Goal: Information Seeking & Learning: Check status

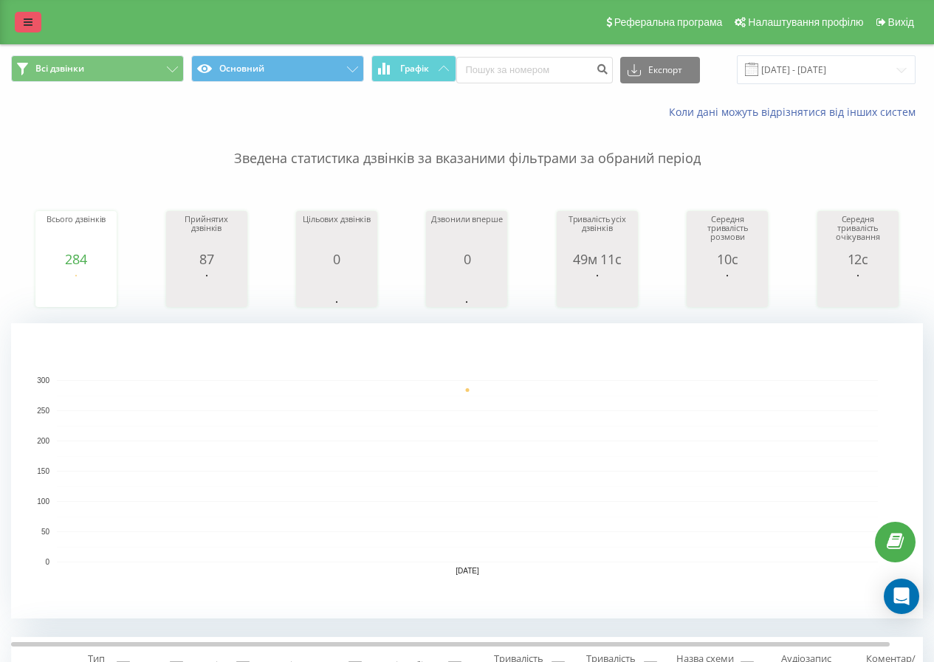
click at [32, 23] on link at bounding box center [28, 22] width 27 height 21
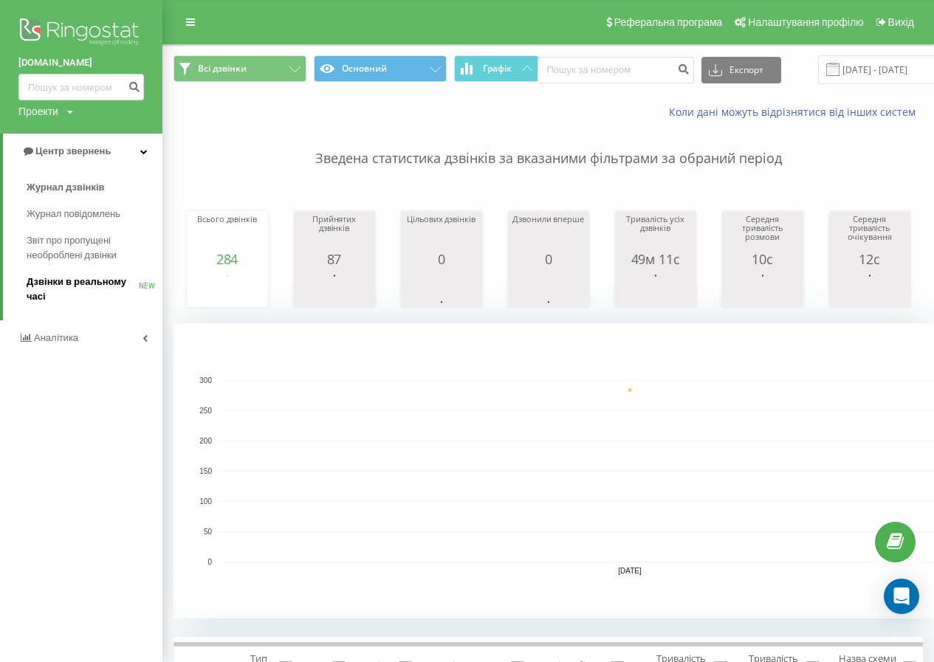
click at [85, 284] on span "Дзвінки в реальному часі" at bounding box center [83, 290] width 112 height 30
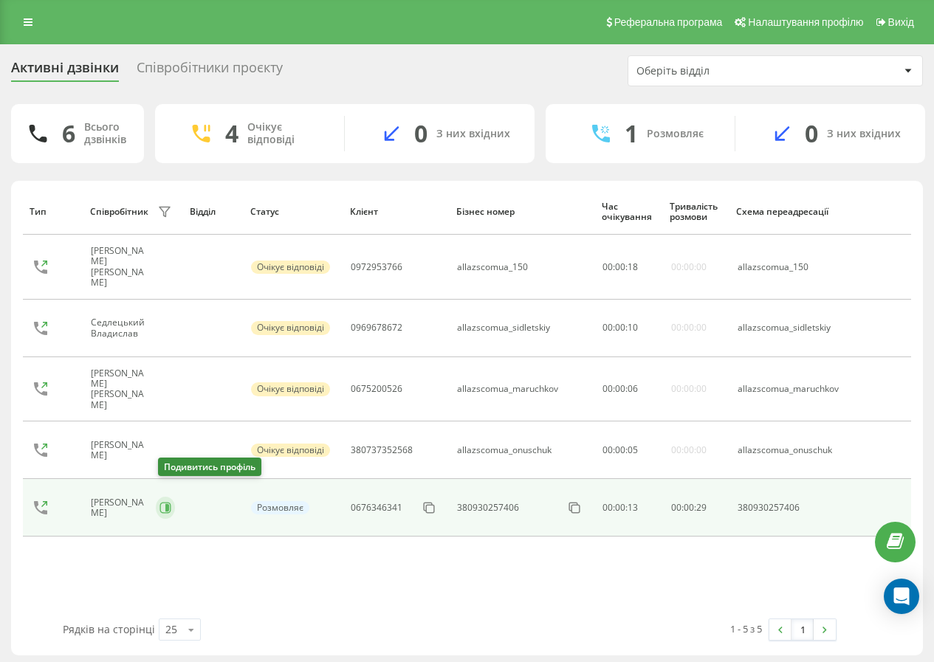
click at [168, 503] on icon at bounding box center [164, 508] width 11 height 11
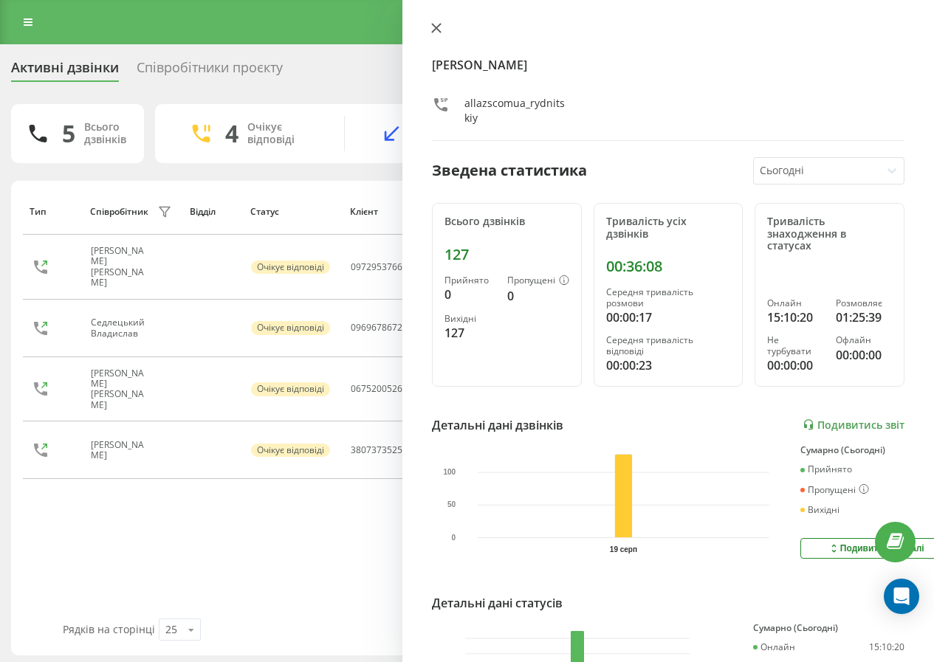
click at [435, 27] on icon at bounding box center [436, 28] width 9 height 9
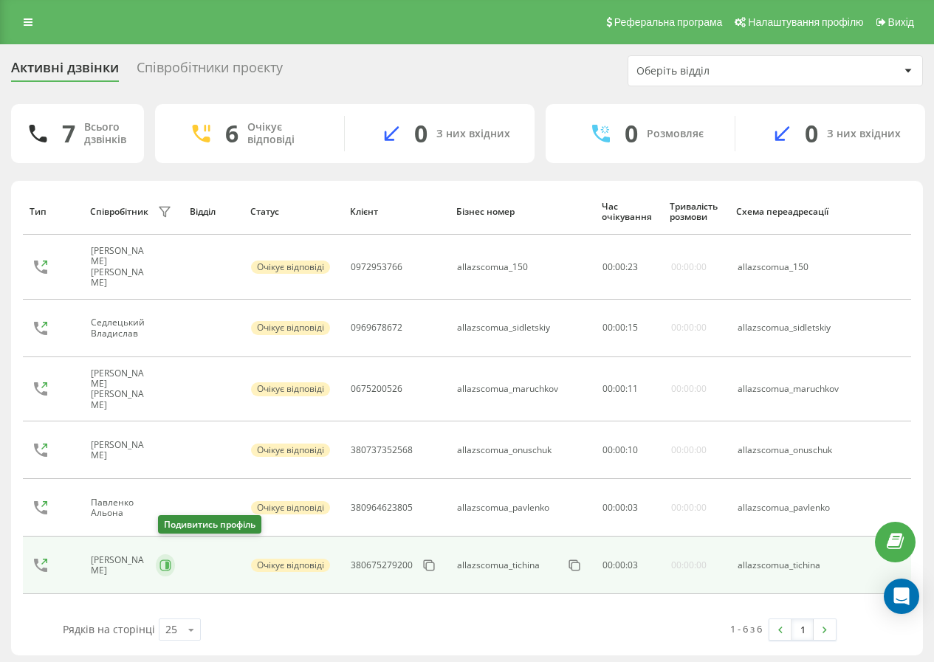
click at [173, 554] on button at bounding box center [165, 565] width 19 height 22
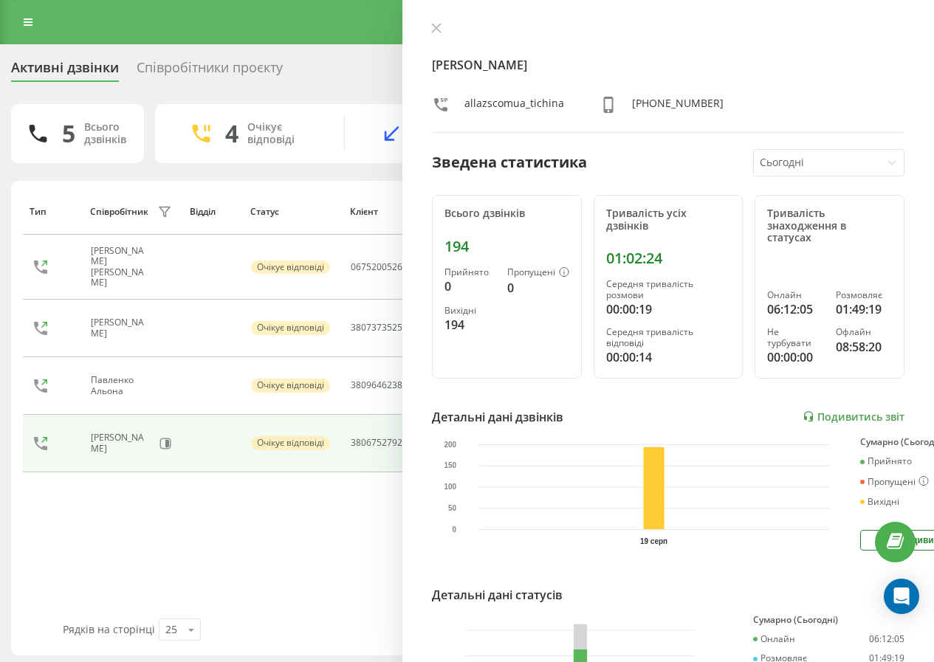
click at [441, 18] on div "Тичина Олександр allazscomua_tichina +380979406047 Зведена статистика Сьогодні …" at bounding box center [667, 331] width 531 height 662
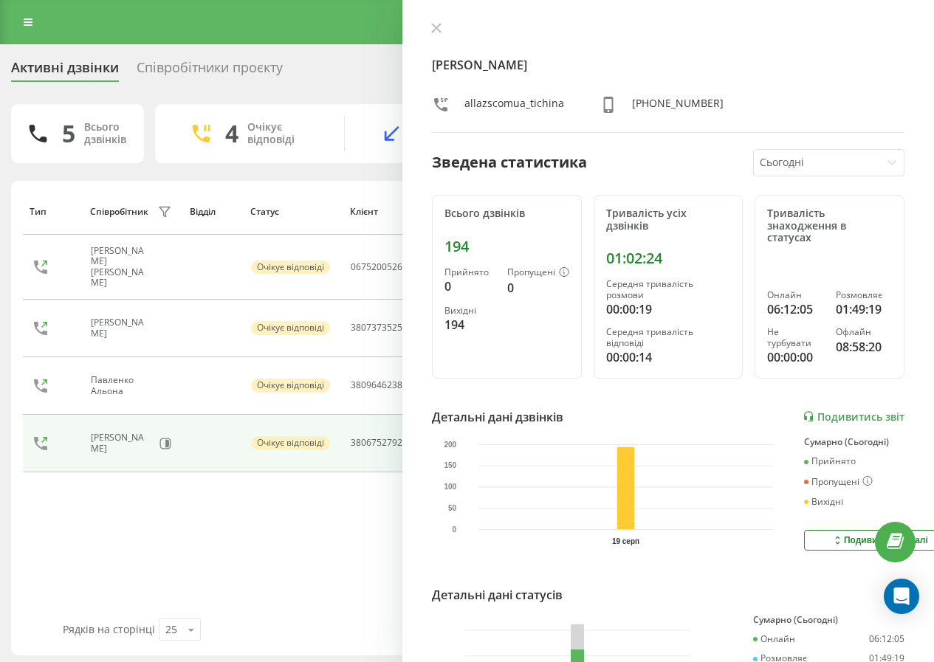
click at [446, 25] on div at bounding box center [668, 29] width 472 height 15
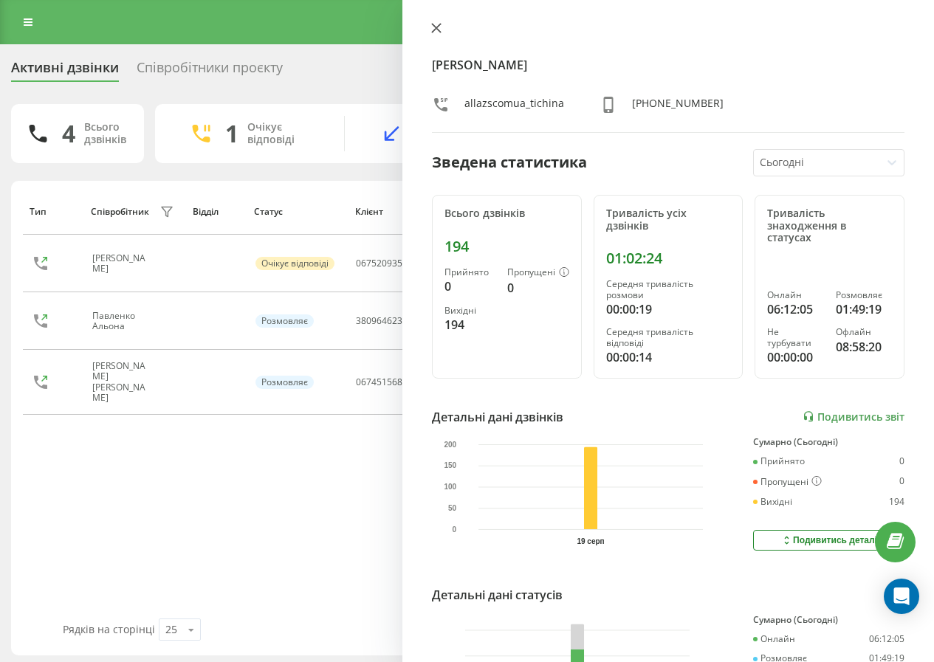
click at [434, 30] on icon at bounding box center [436, 28] width 9 height 9
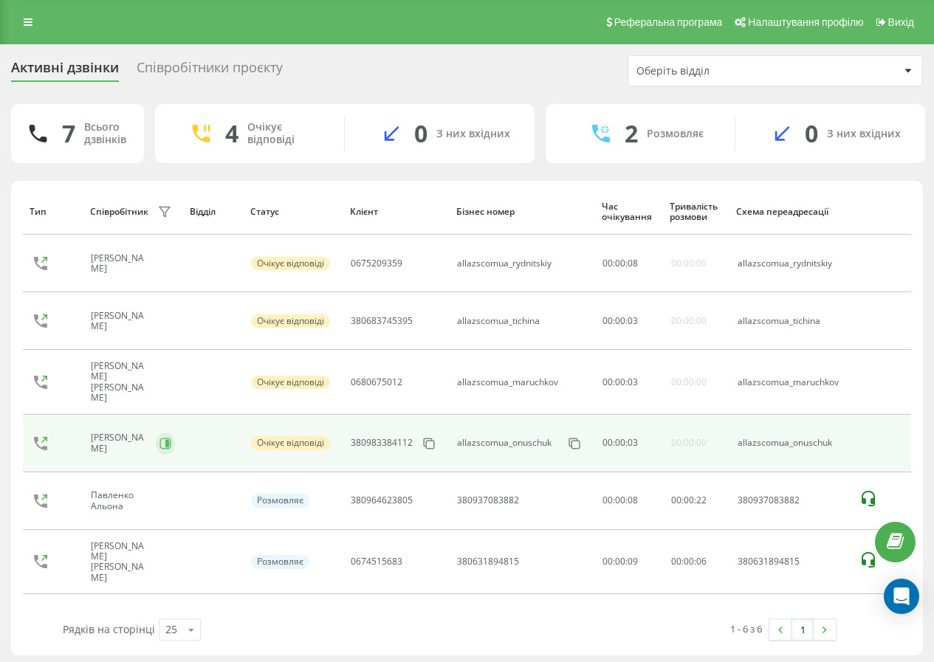
click at [157, 435] on div "Онищук Маріна" at bounding box center [133, 443] width 84 height 25
click at [165, 438] on icon at bounding box center [165, 444] width 12 height 12
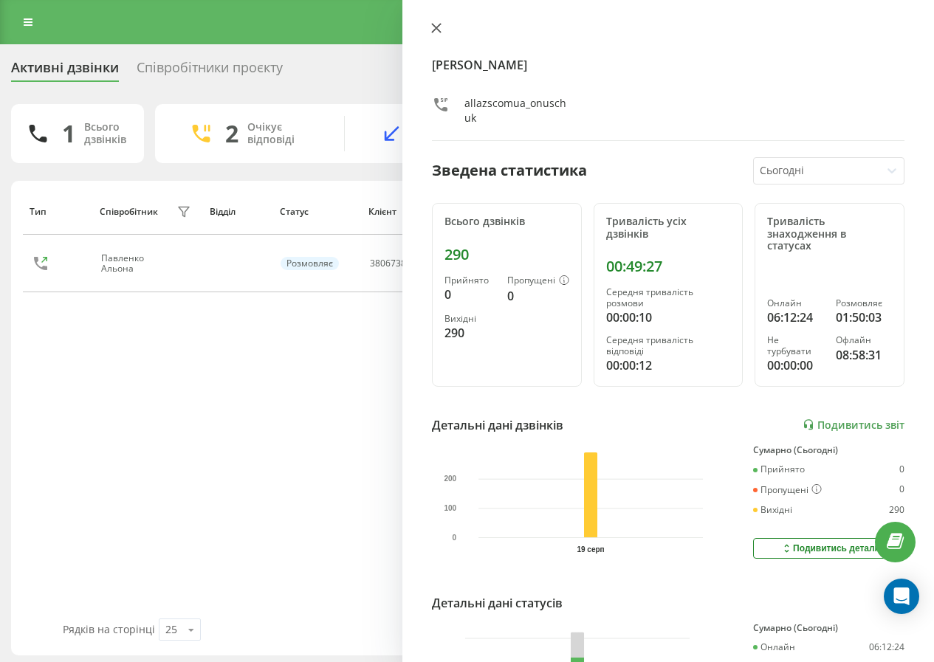
click at [434, 22] on button at bounding box center [436, 29] width 19 height 14
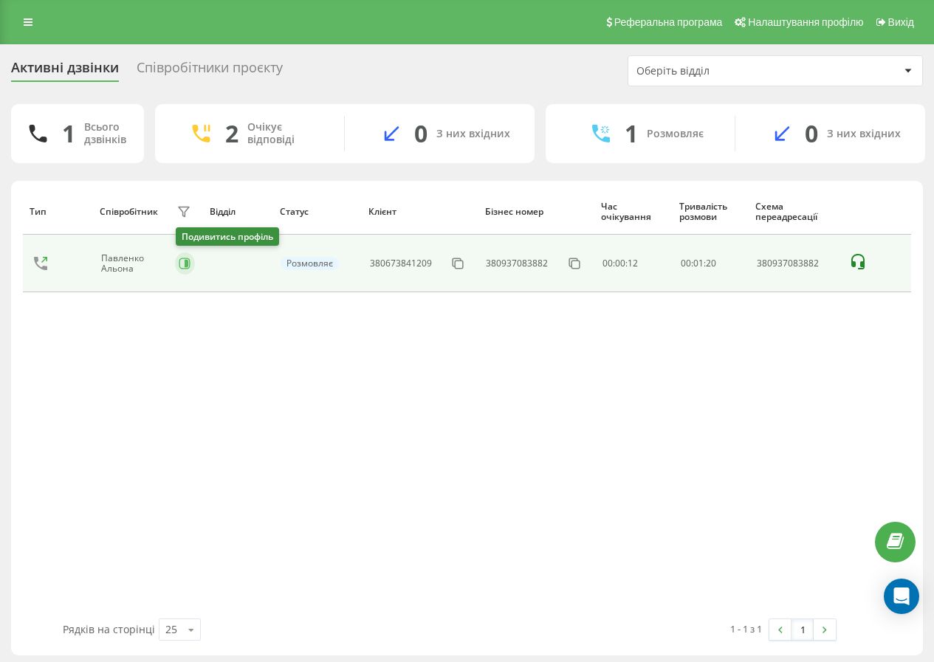
click at [188, 266] on icon at bounding box center [186, 263] width 4 height 7
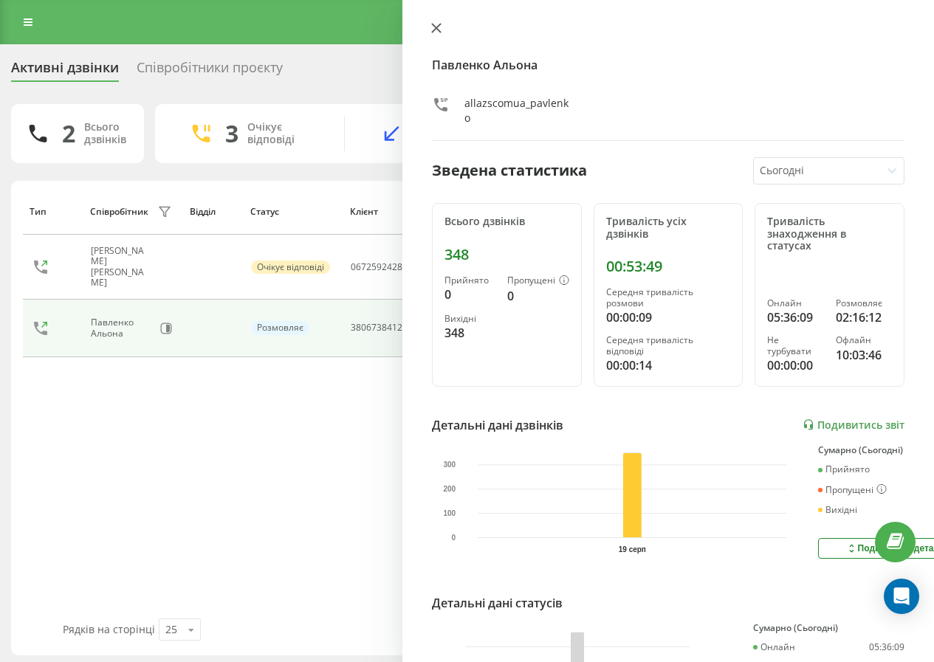
click at [441, 36] on button at bounding box center [436, 29] width 19 height 14
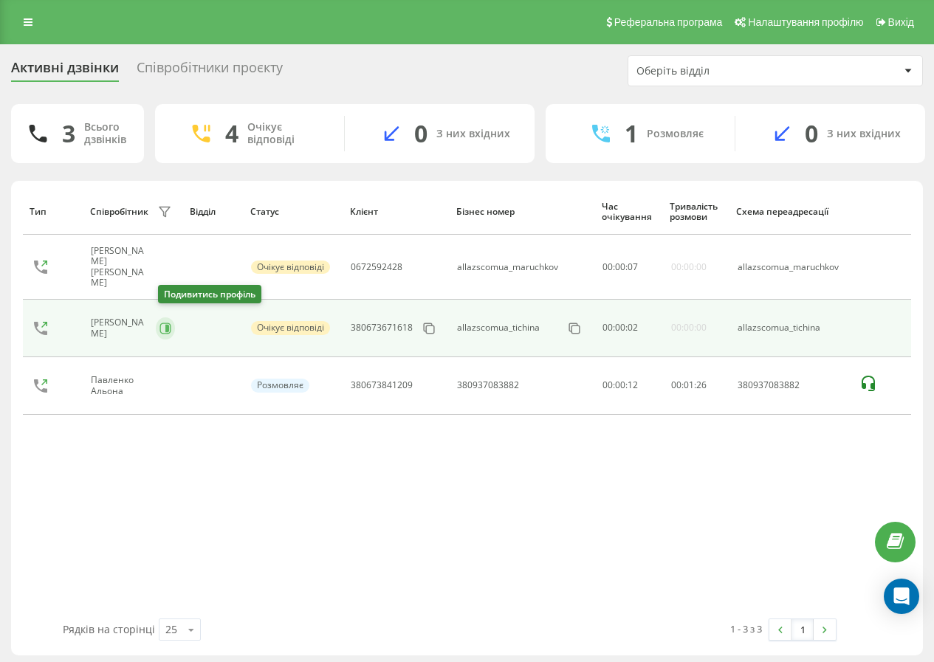
click at [166, 322] on icon at bounding box center [165, 328] width 12 height 12
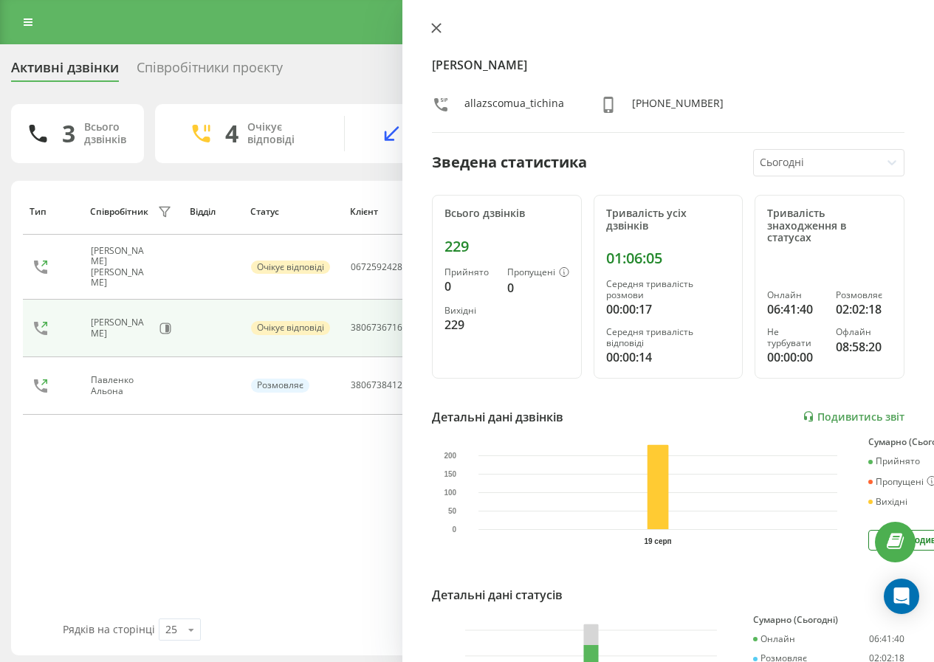
click at [435, 27] on icon at bounding box center [436, 28] width 9 height 9
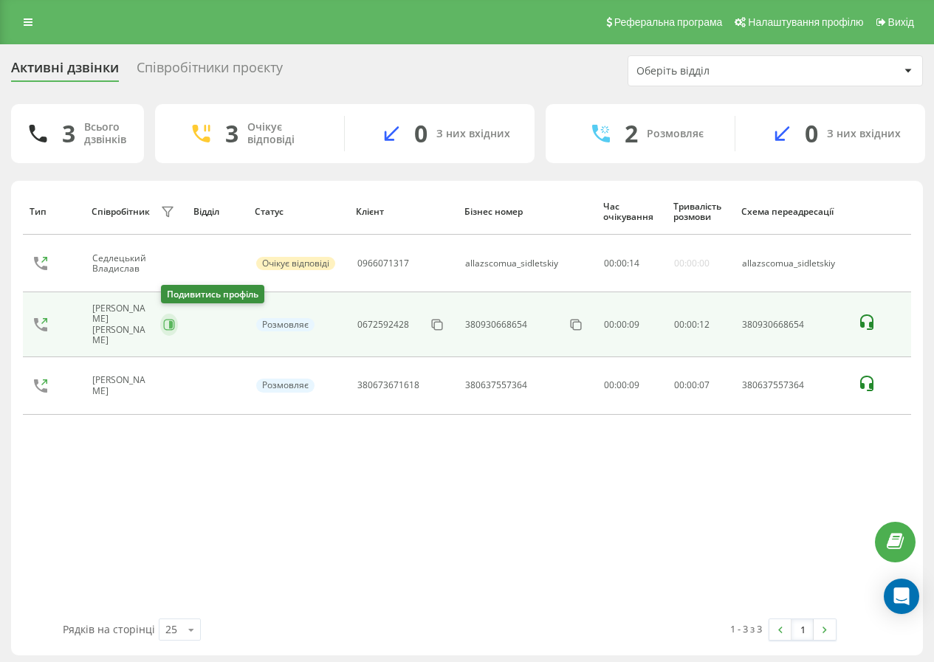
click at [165, 324] on icon at bounding box center [169, 325] width 12 height 12
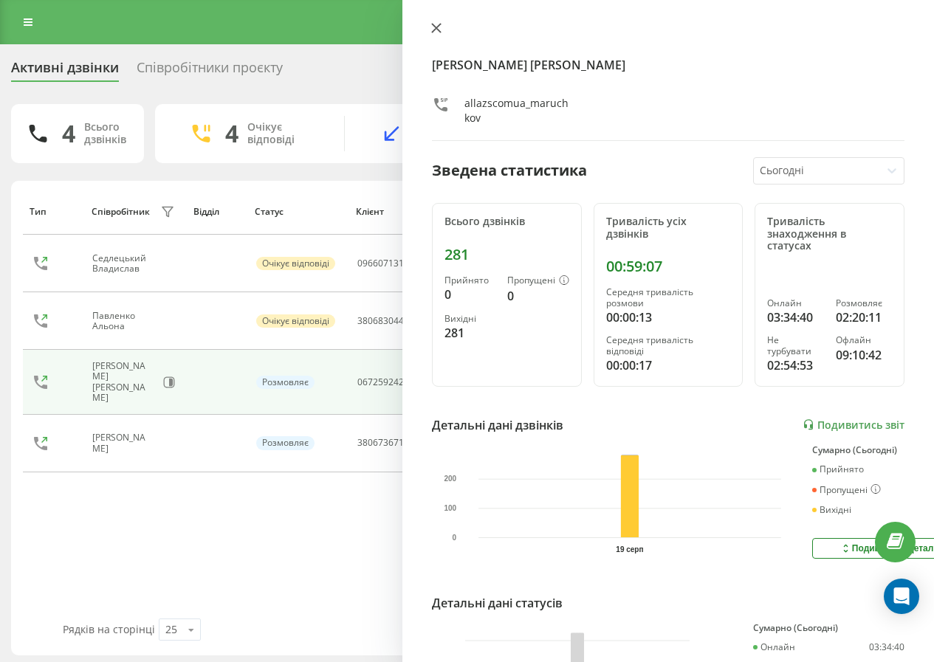
click at [438, 30] on icon at bounding box center [436, 28] width 9 height 9
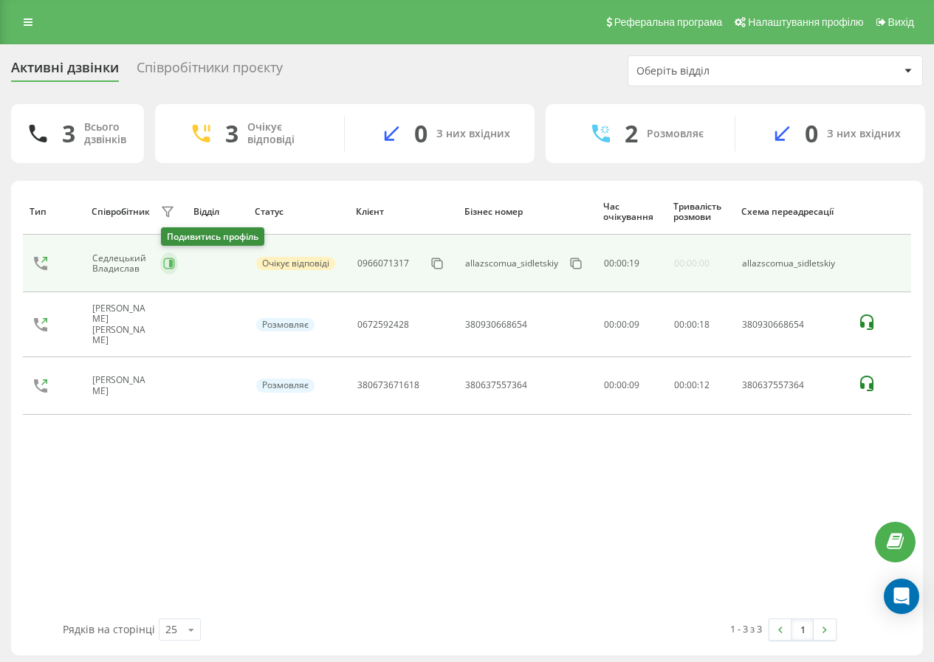
click at [170, 264] on icon at bounding box center [169, 264] width 12 height 12
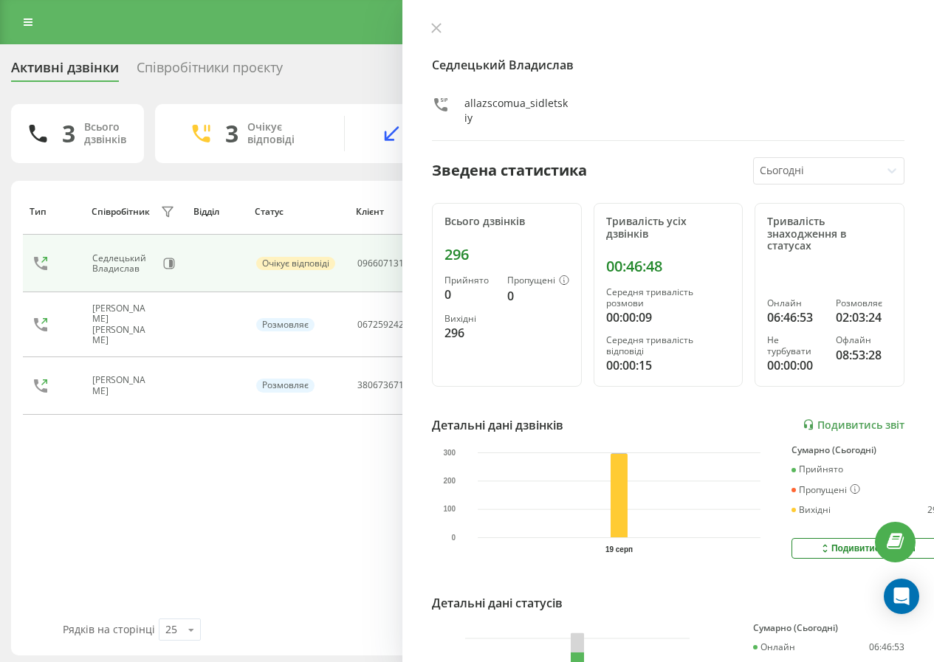
click at [433, 22] on button at bounding box center [436, 29] width 19 height 14
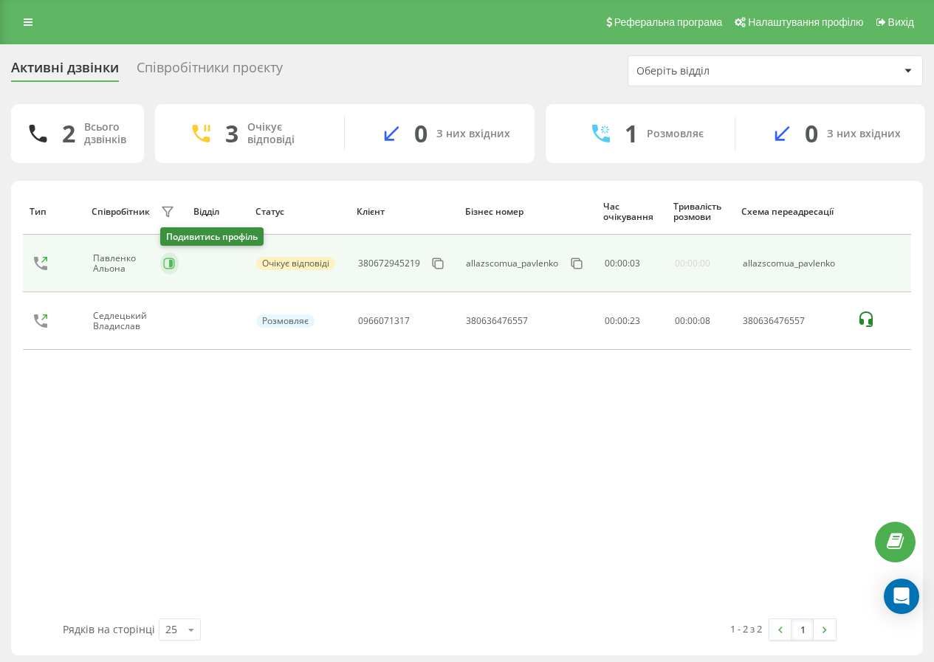
click at [168, 266] on icon at bounding box center [169, 264] width 12 height 12
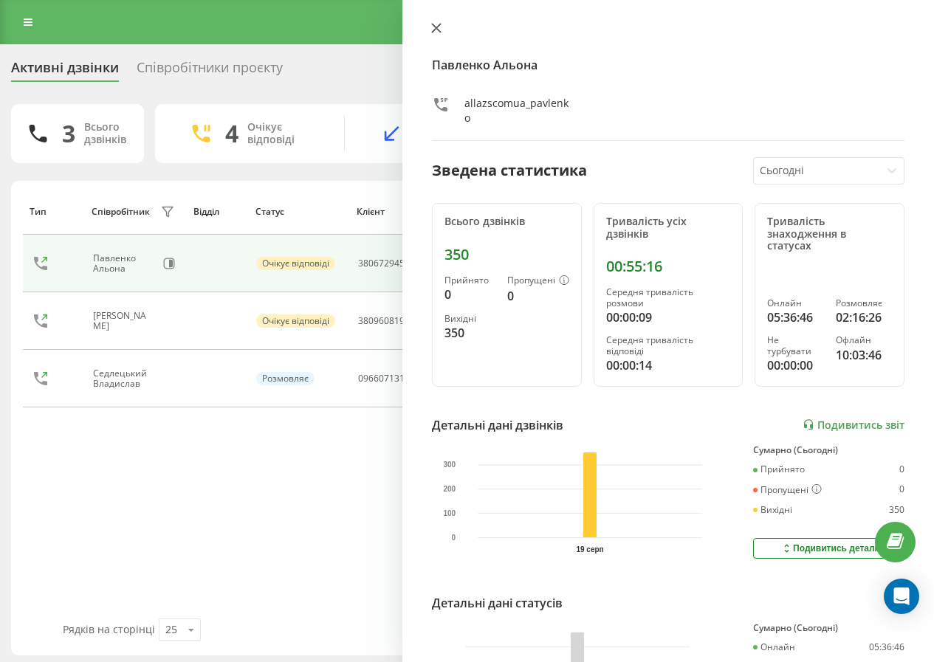
click at [438, 23] on icon at bounding box center [436, 28] width 10 height 10
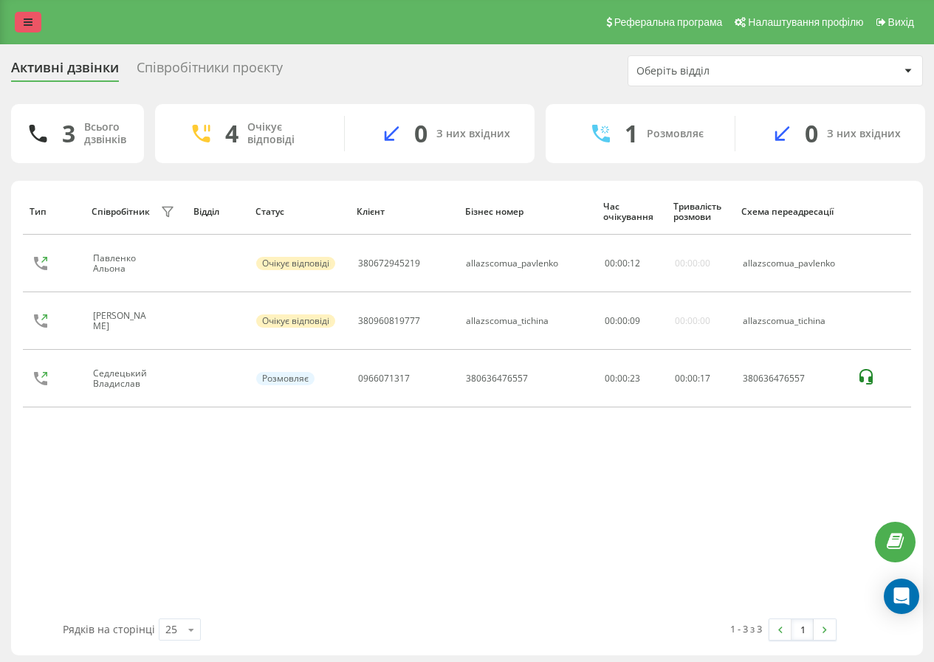
drag, startPoint x: 27, startPoint y: 19, endPoint x: 32, endPoint y: 27, distance: 9.2
click at [28, 21] on icon at bounding box center [28, 22] width 9 height 10
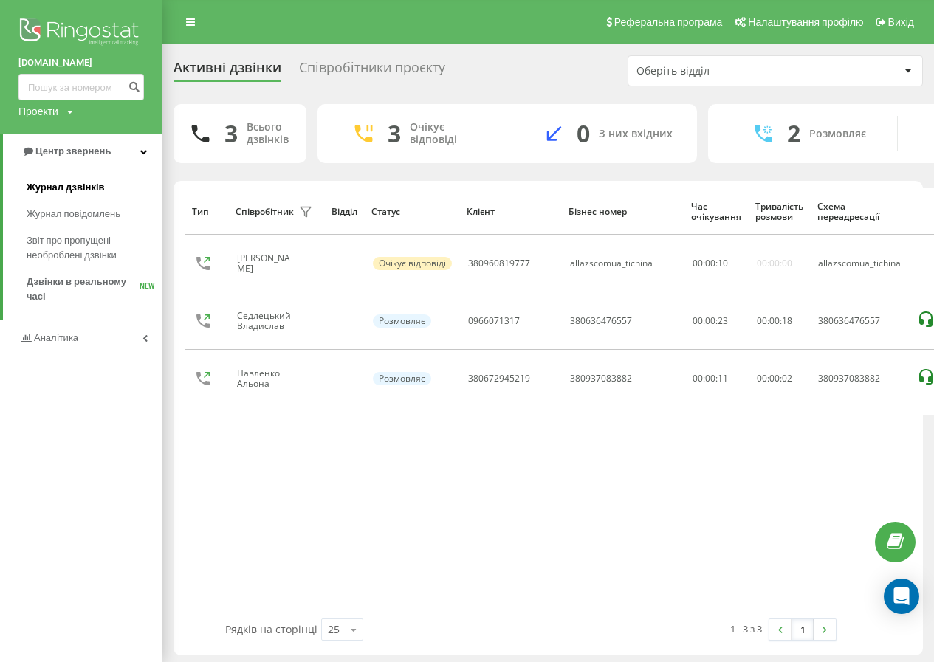
click at [108, 178] on link "Журнал дзвінків" at bounding box center [95, 187] width 136 height 27
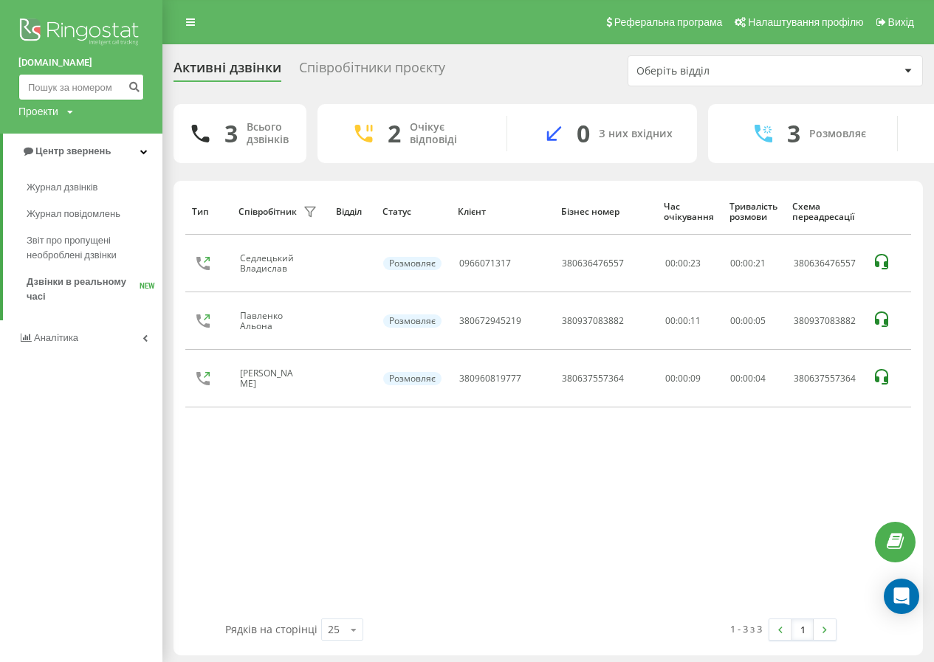
click at [100, 83] on input at bounding box center [80, 87] width 125 height 27
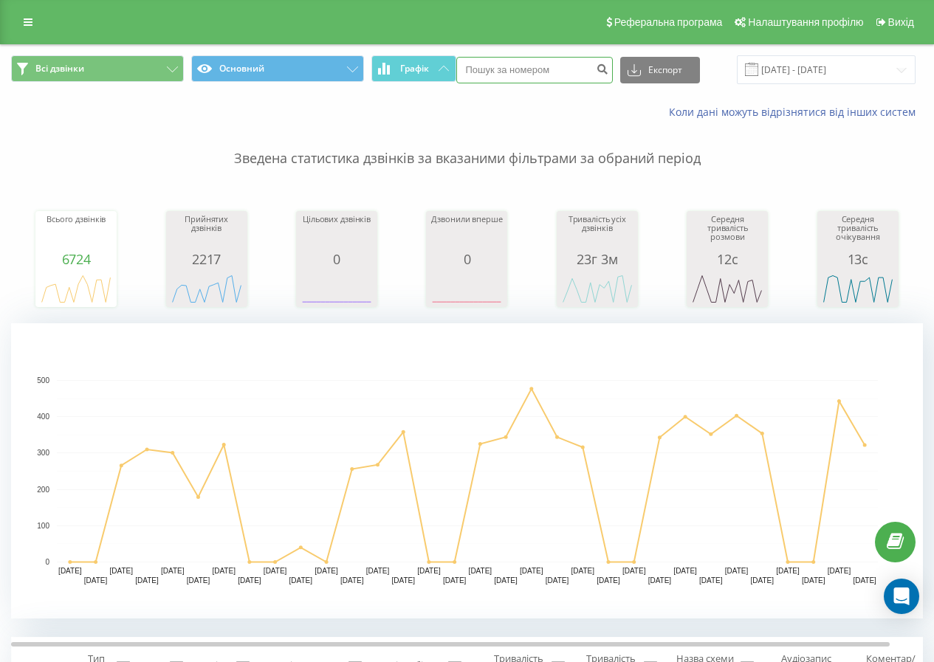
click at [508, 69] on input at bounding box center [534, 70] width 156 height 27
type input "0674126594"
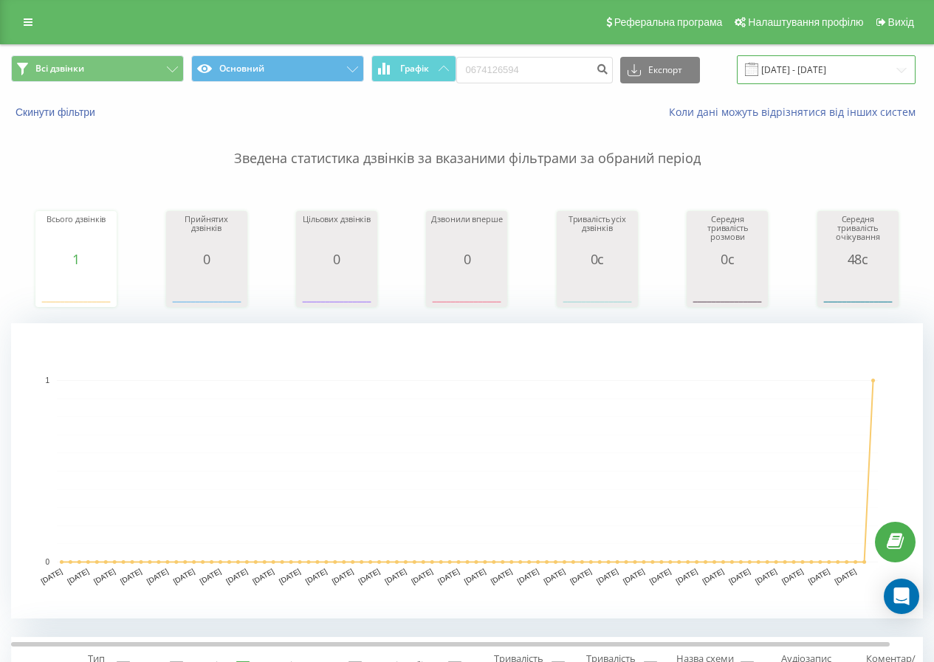
click at [858, 72] on input "19.05.2025 - 19.08.2025" at bounding box center [825, 69] width 179 height 29
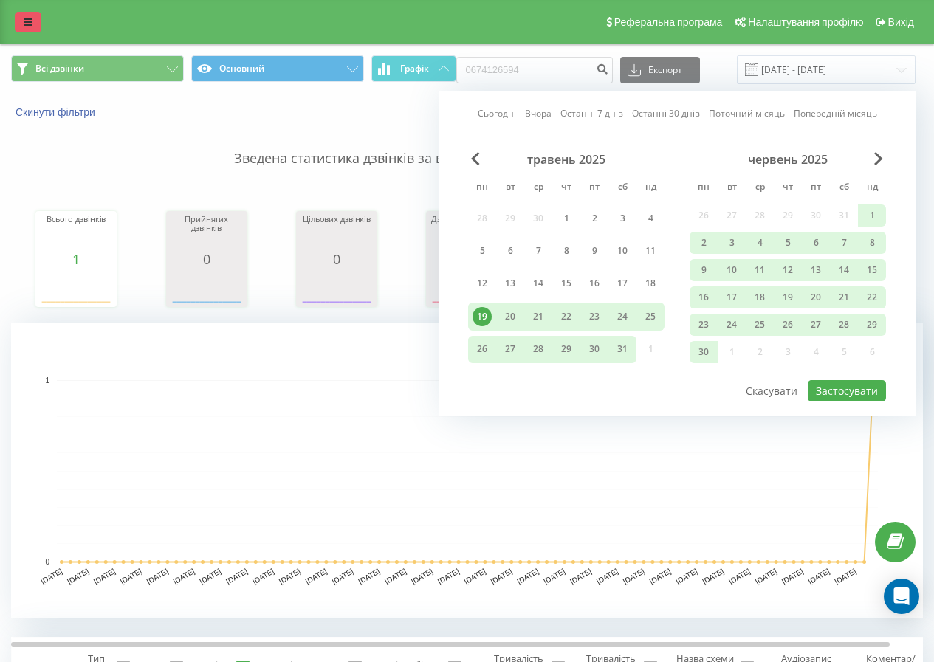
click at [41, 22] on link at bounding box center [28, 22] width 27 height 21
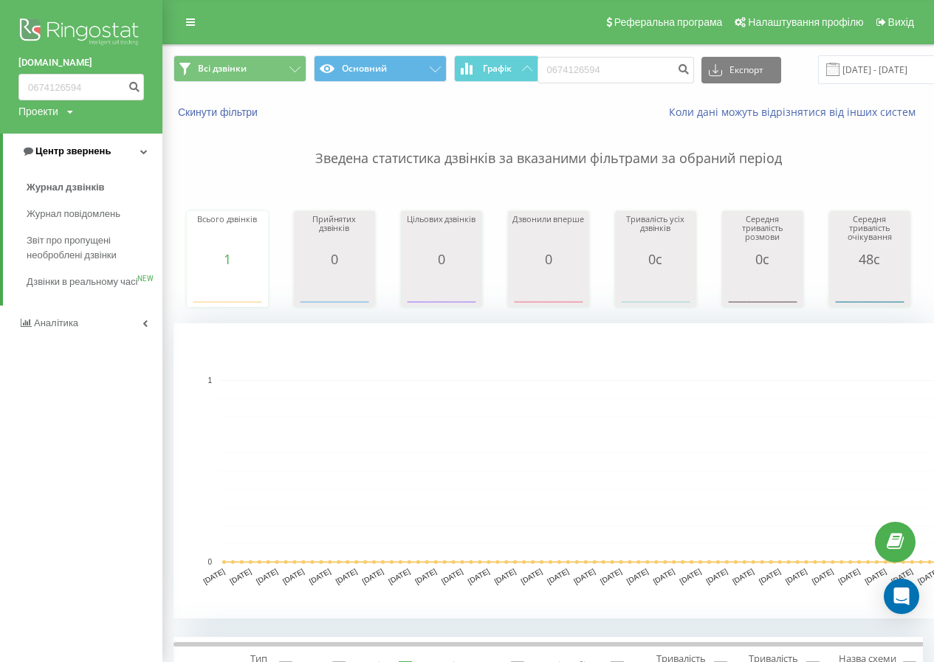
click at [69, 137] on link "Центр звернень" at bounding box center [82, 151] width 159 height 35
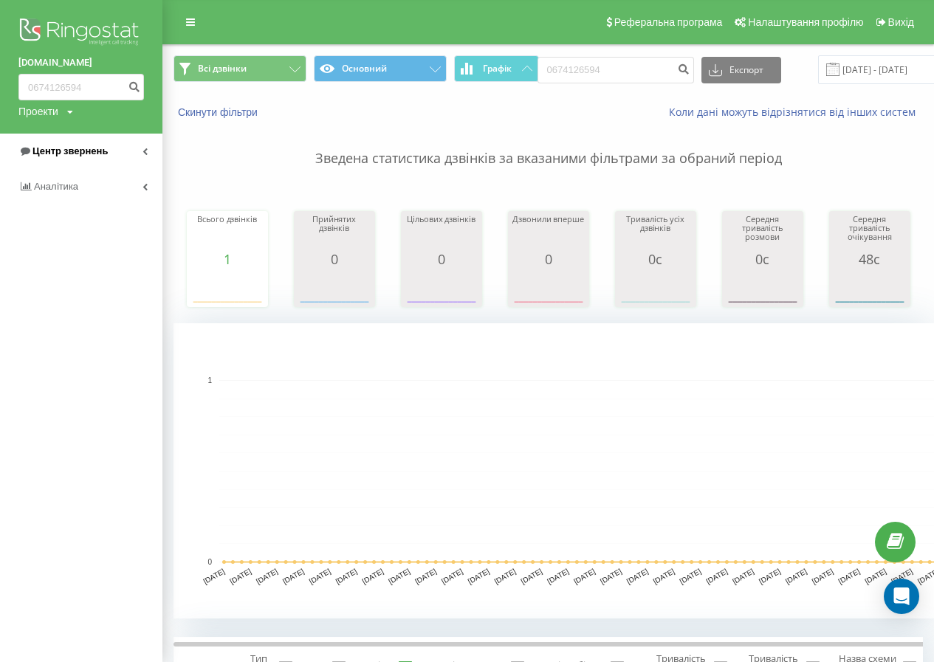
click at [73, 153] on span "Центр звернень" at bounding box center [69, 150] width 75 height 11
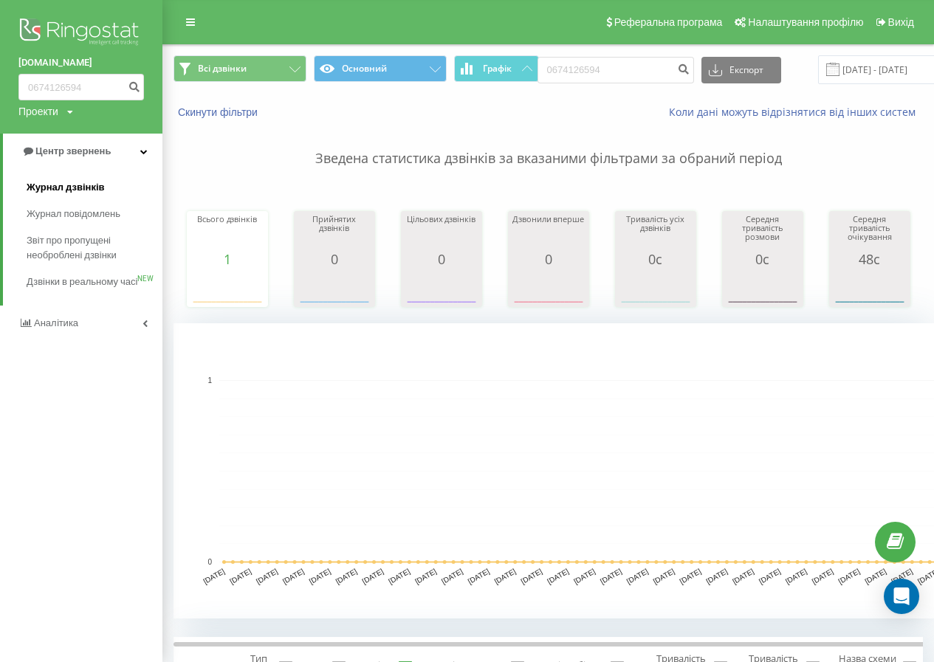
click at [68, 188] on span "Журнал дзвінків" at bounding box center [66, 187] width 78 height 15
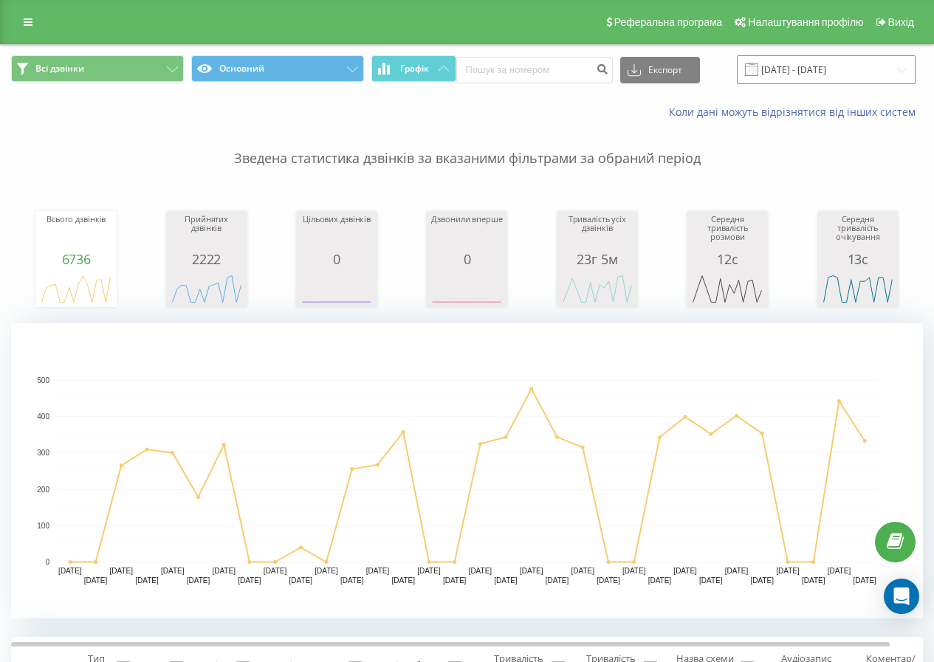
click at [798, 66] on input "[DATE] - [DATE]" at bounding box center [825, 69] width 179 height 29
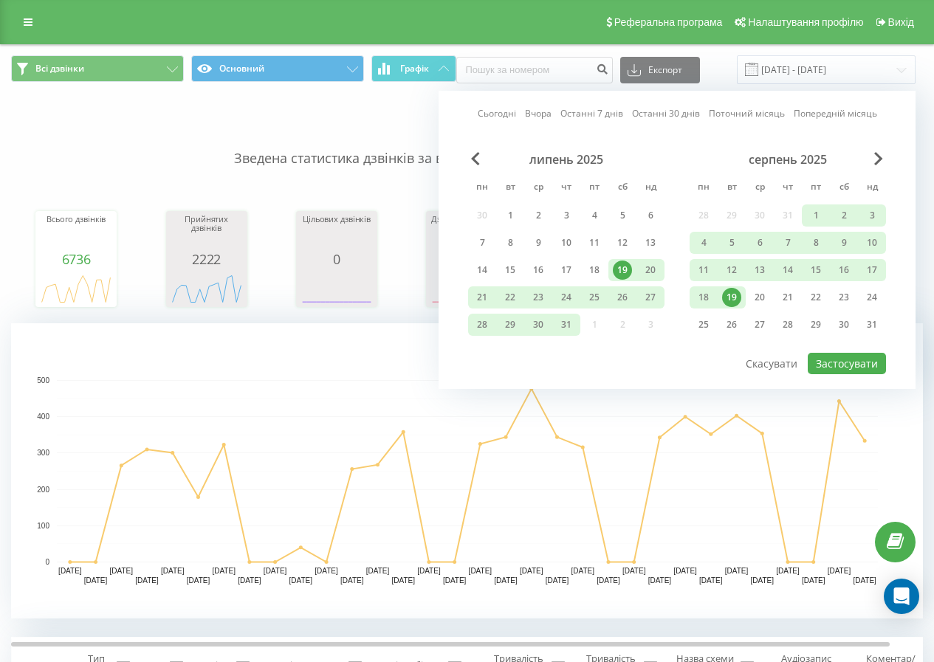
click at [732, 291] on div "19" at bounding box center [731, 297] width 19 height 19
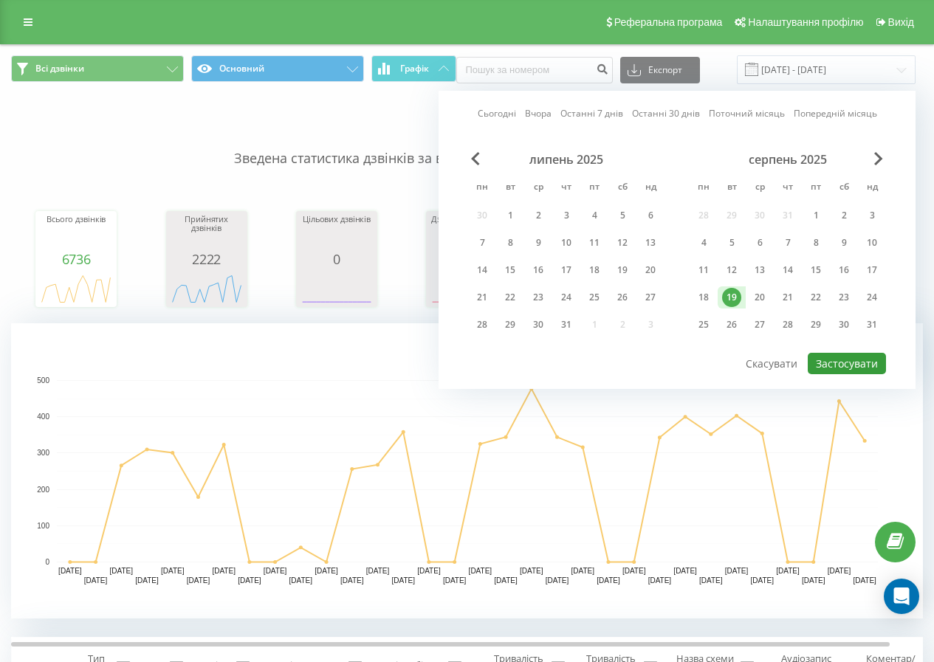
drag, startPoint x: 853, startPoint y: 355, endPoint x: 790, endPoint y: 289, distance: 91.9
click at [852, 355] on button "Застосувати" at bounding box center [846, 363] width 78 height 21
type input "[DATE] - [DATE]"
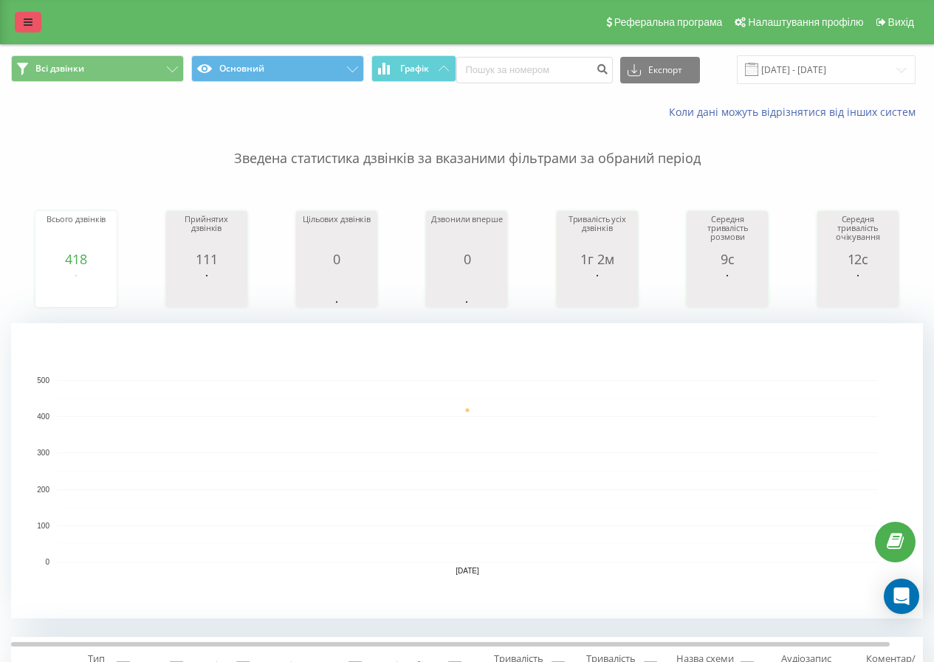
click at [23, 26] on link at bounding box center [28, 22] width 27 height 21
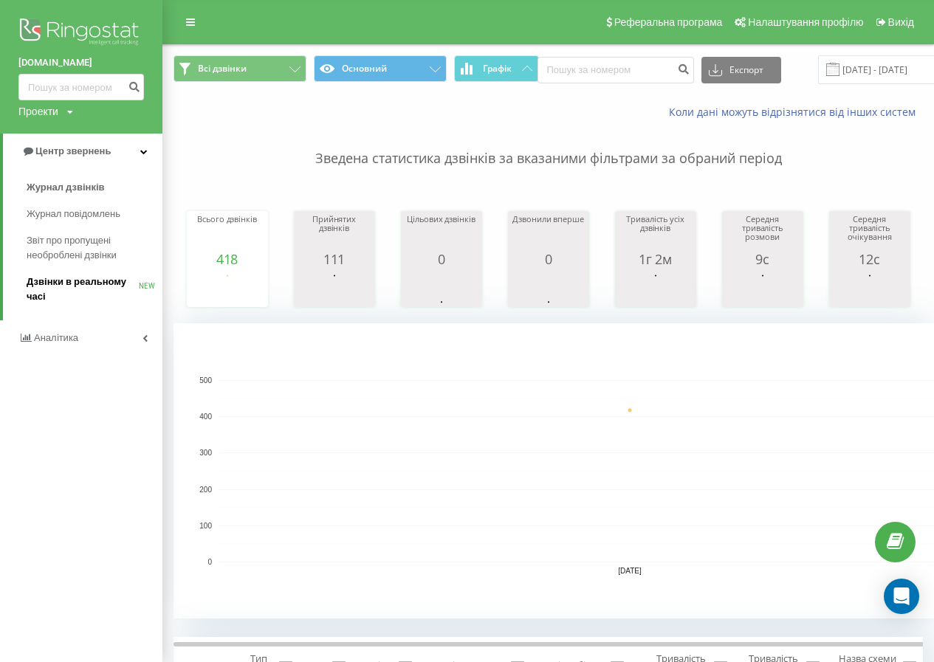
click at [87, 283] on span "Дзвінки в реальному часі" at bounding box center [83, 290] width 112 height 30
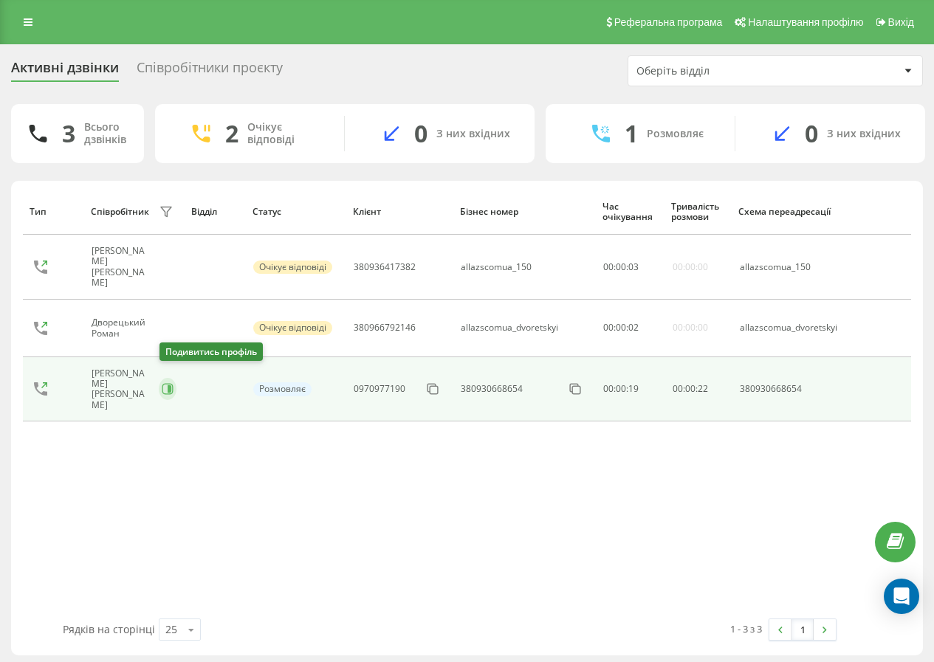
click at [164, 383] on icon at bounding box center [168, 389] width 12 height 12
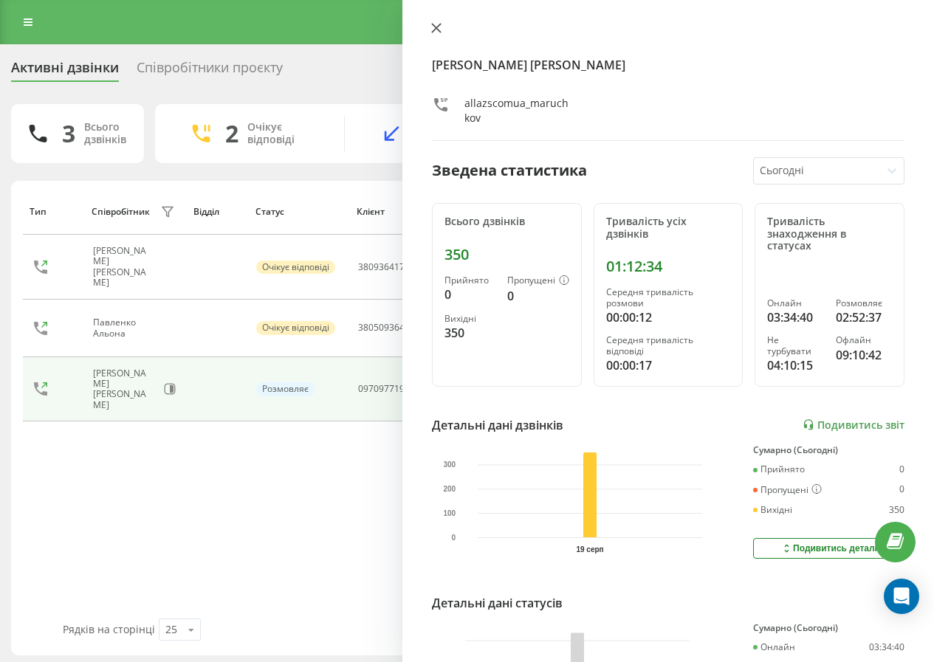
click at [435, 32] on icon at bounding box center [436, 28] width 10 height 10
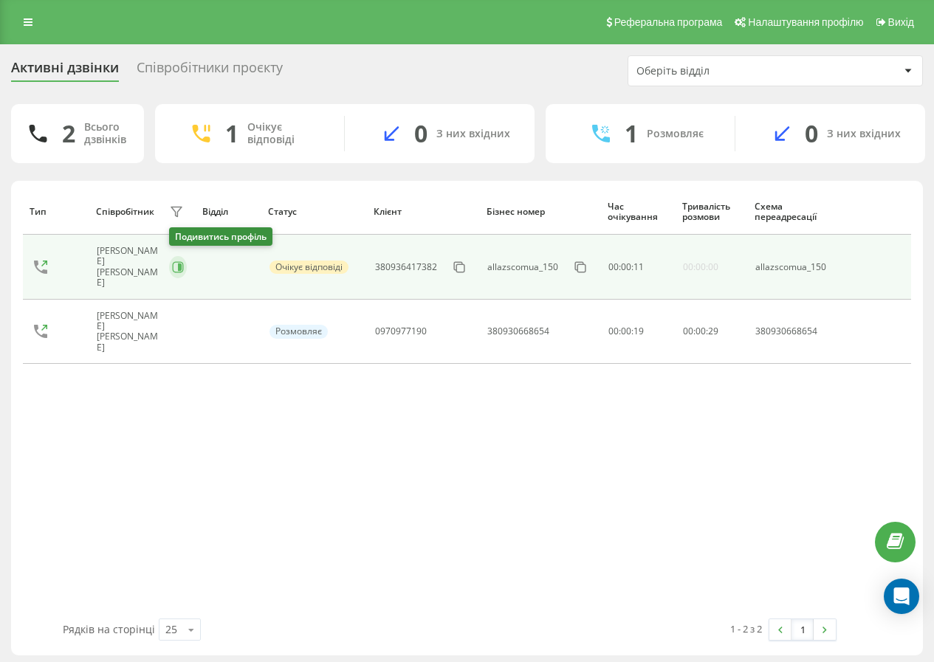
click at [183, 261] on icon at bounding box center [178, 267] width 12 height 12
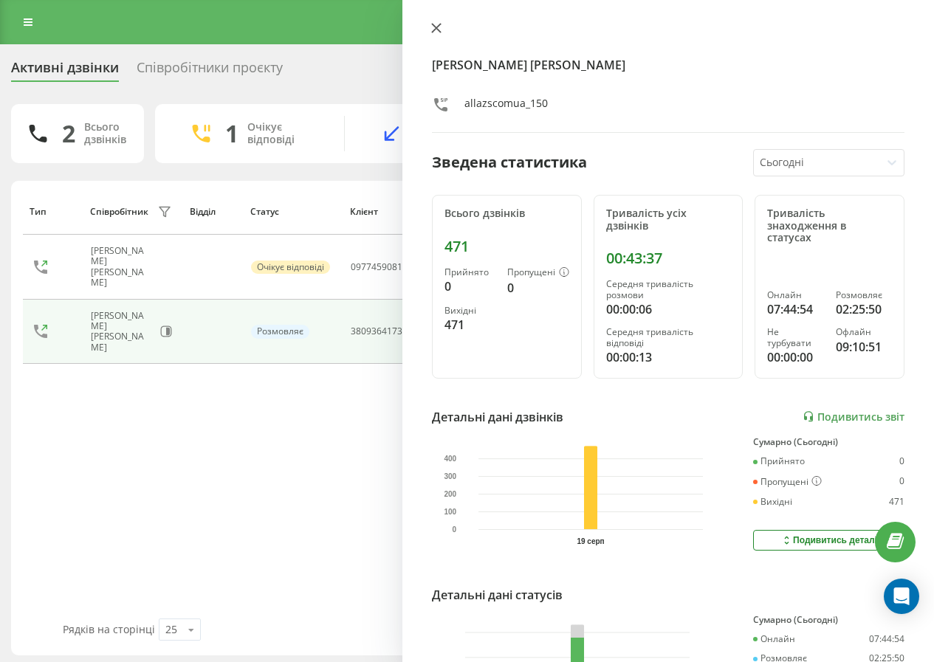
click at [434, 30] on icon at bounding box center [436, 28] width 9 height 9
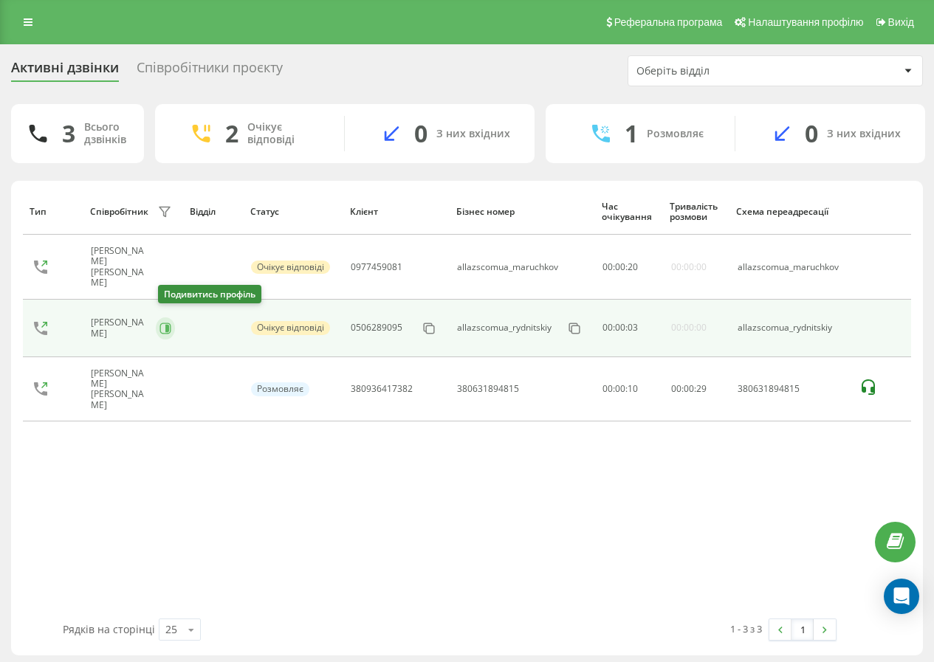
click at [165, 322] on icon at bounding box center [165, 328] width 12 height 12
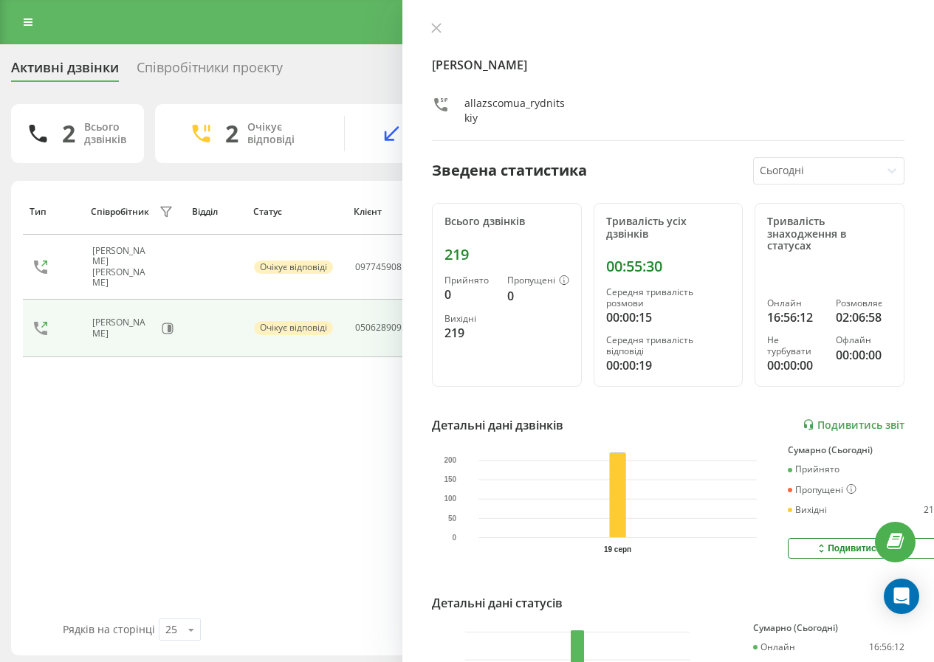
click at [435, 44] on div "Рудницький Давид Олегович allazscomua_rydnitskiy" at bounding box center [668, 81] width 472 height 119
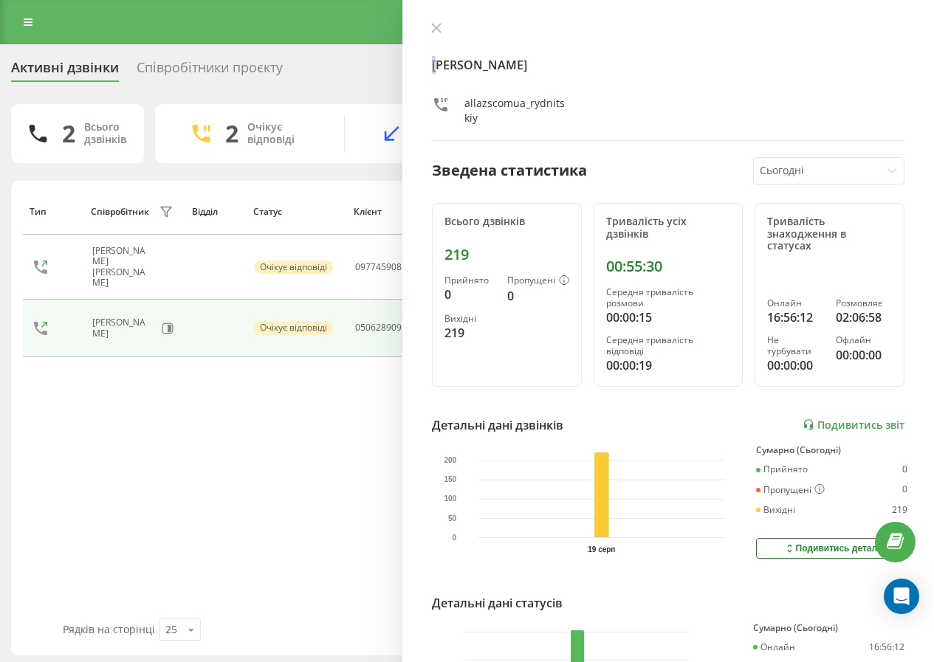
click at [435, 44] on div "Рудницький Давид Олегович allazscomua_rydnitskiy" at bounding box center [668, 81] width 472 height 119
click at [433, 35] on button at bounding box center [436, 29] width 19 height 14
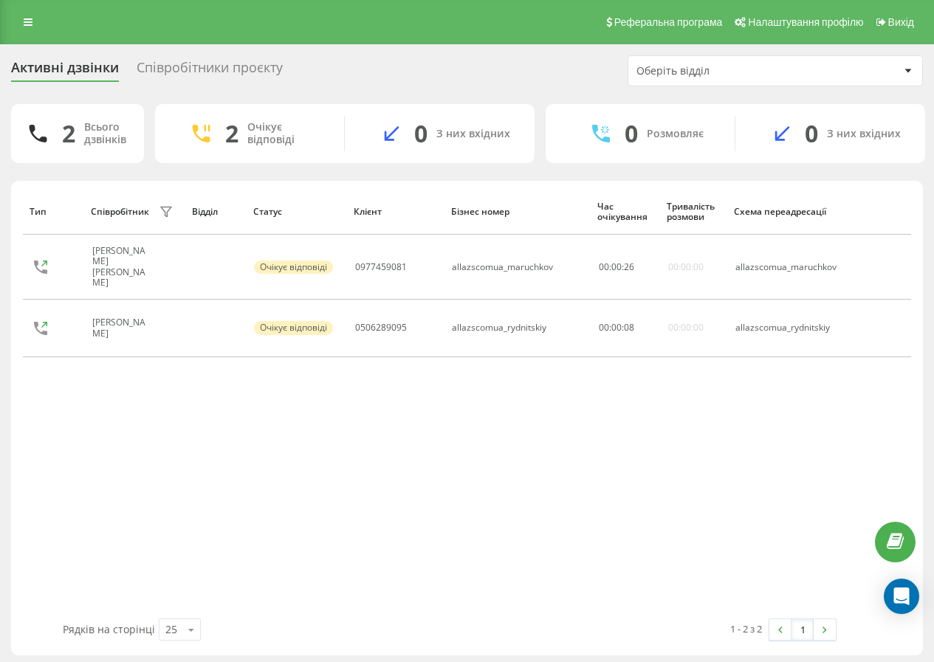
click at [433, 33] on div "Реферальна програма Налаштування профілю Вихід" at bounding box center [467, 22] width 934 height 44
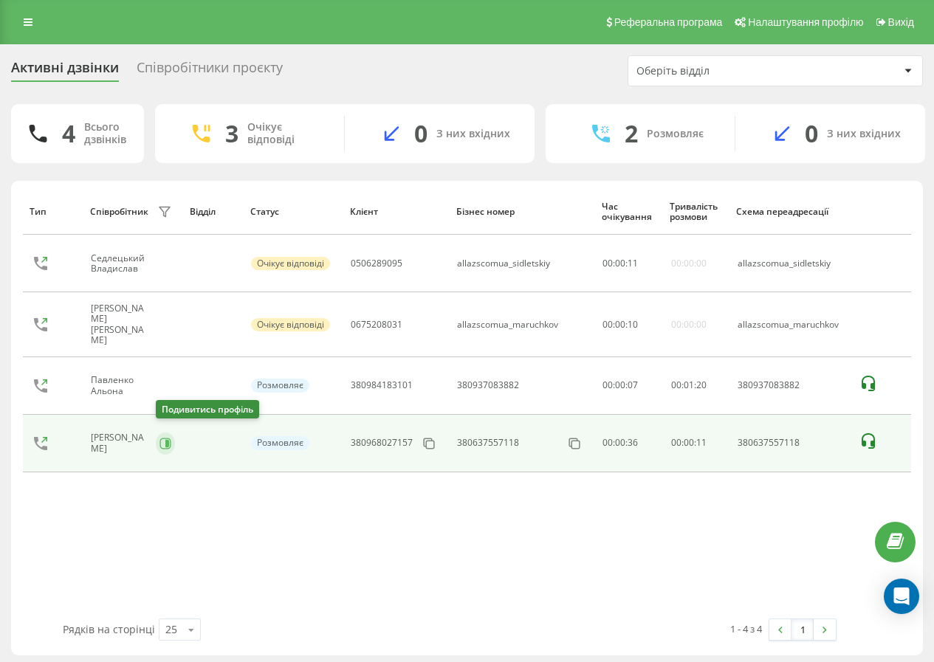
click at [162, 440] on icon at bounding box center [165, 444] width 12 height 12
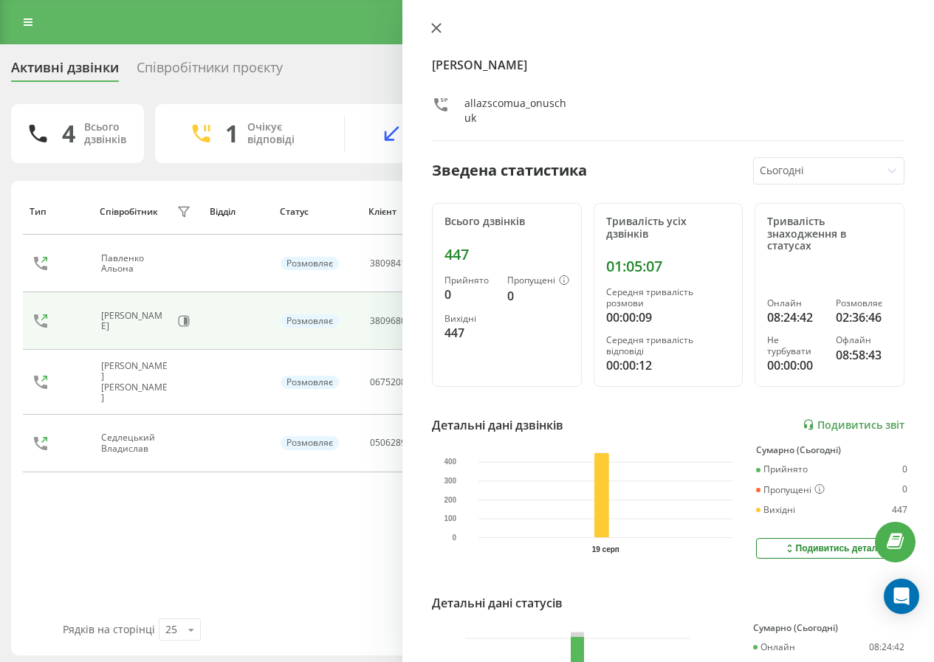
click at [433, 33] on button at bounding box center [436, 29] width 19 height 14
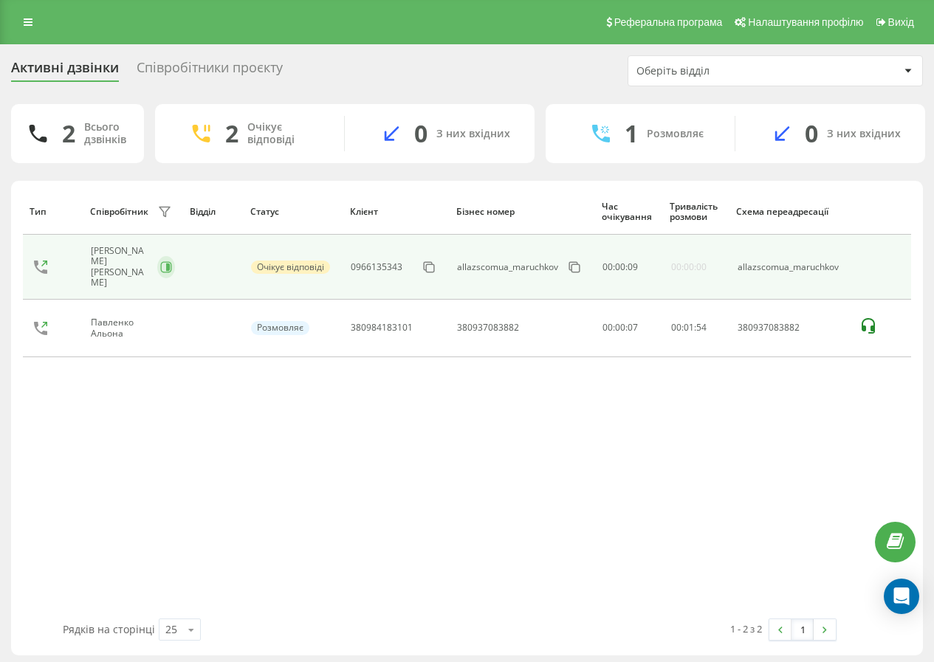
click at [168, 263] on icon at bounding box center [168, 266] width 4 height 7
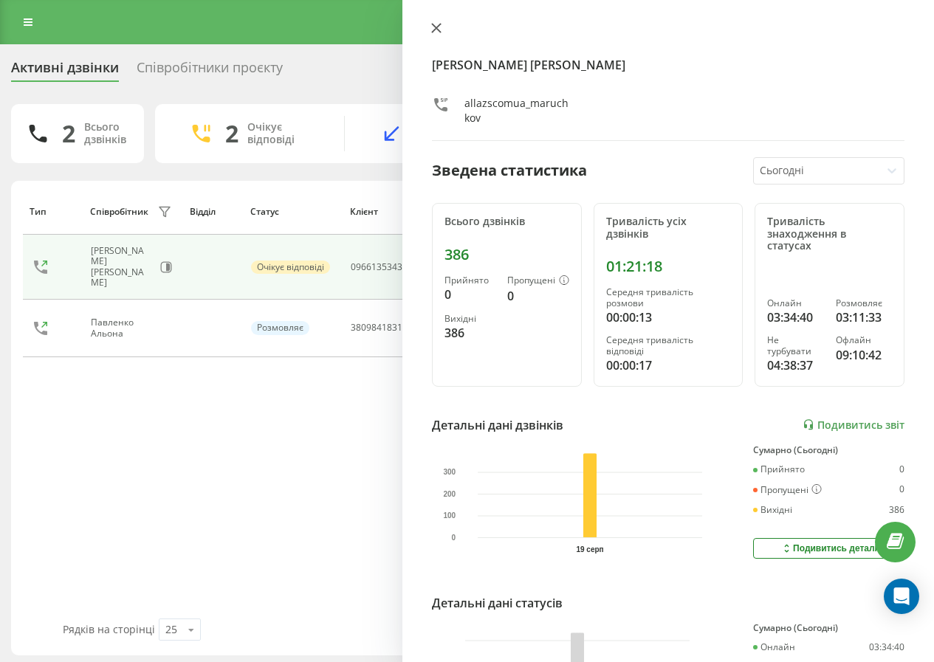
click at [435, 23] on icon at bounding box center [436, 28] width 10 height 10
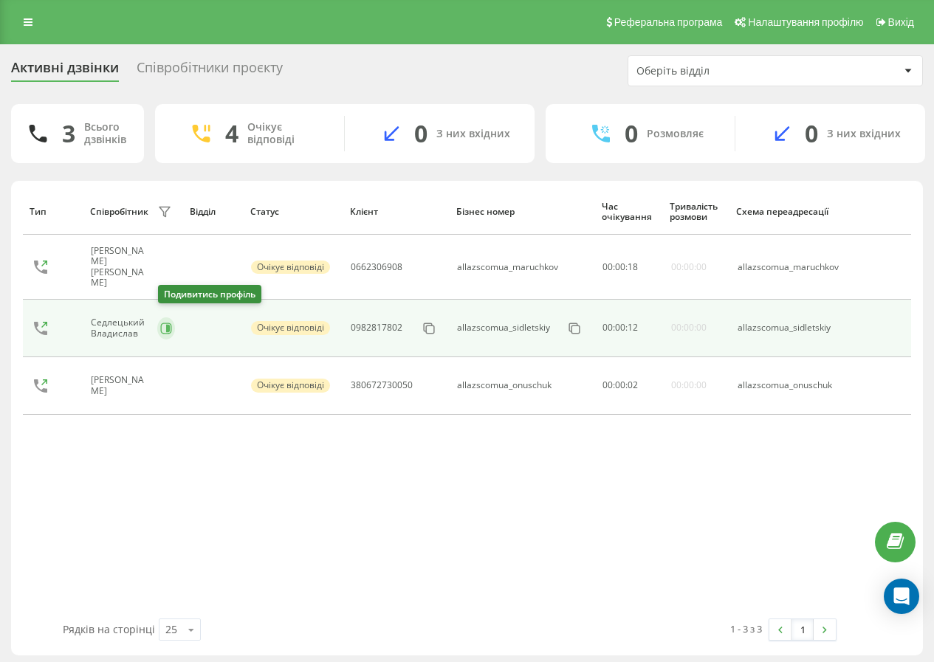
click at [161, 323] on button at bounding box center [166, 328] width 18 height 22
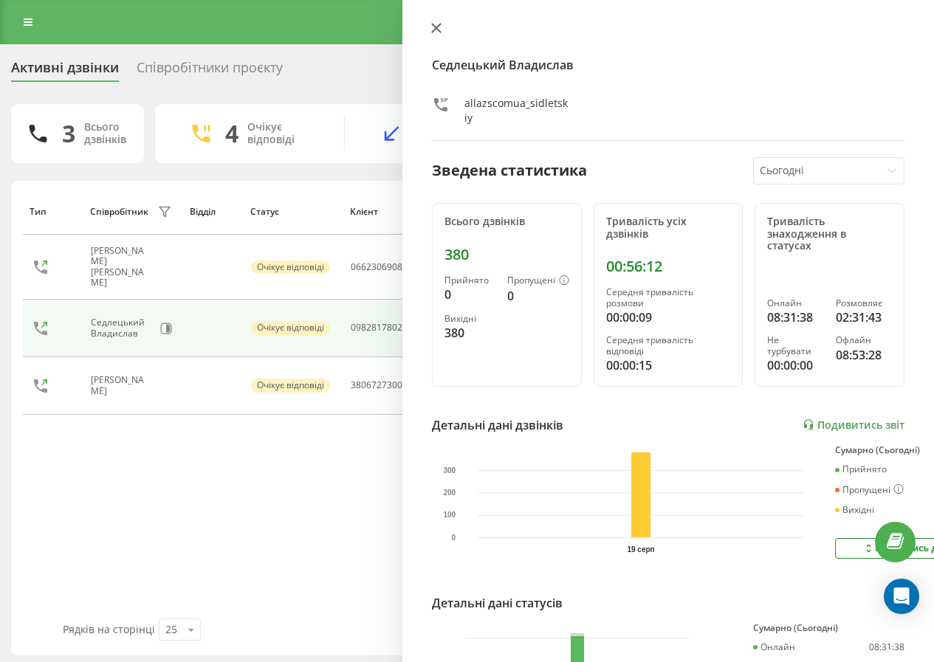
click at [437, 26] on icon at bounding box center [436, 28] width 10 height 10
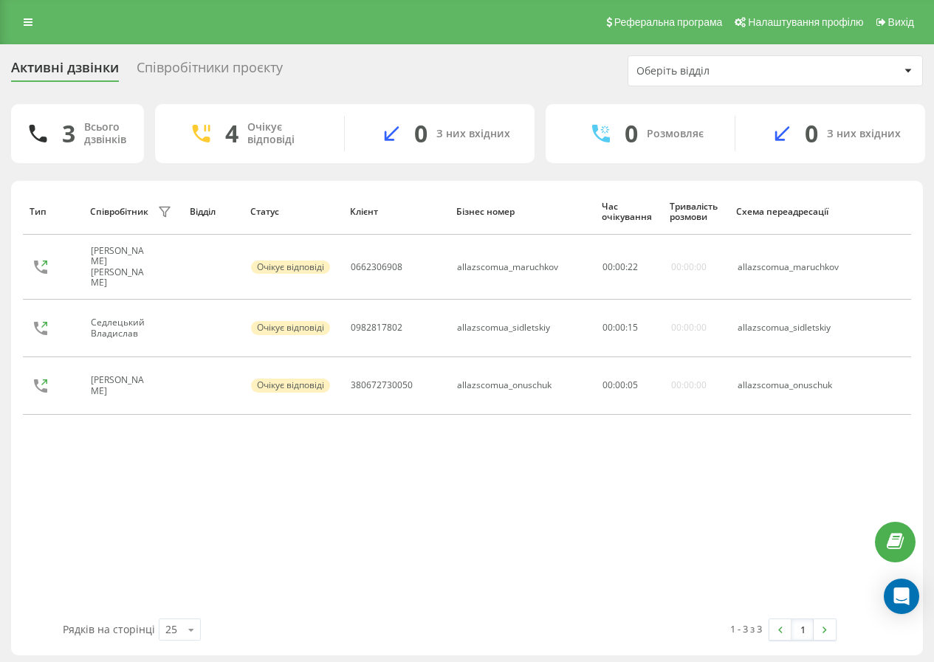
click at [434, 21] on div "Реферальна програма Налаштування профілю Вихід" at bounding box center [467, 22] width 934 height 44
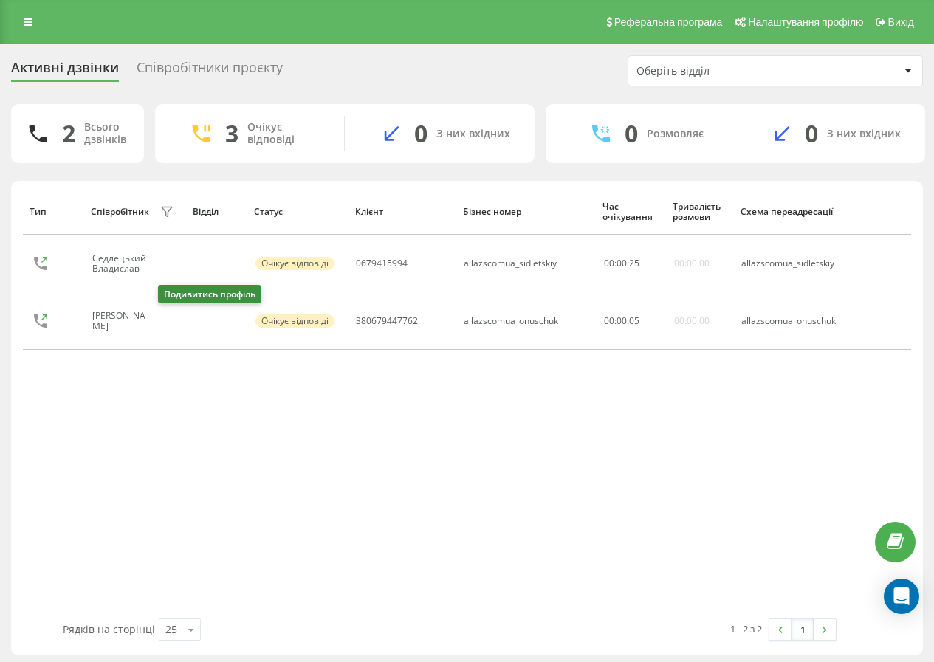
drag, startPoint x: 167, startPoint y: 317, endPoint x: 272, endPoint y: 349, distance: 109.7
click at [170, 318] on icon at bounding box center [169, 321] width 12 height 12
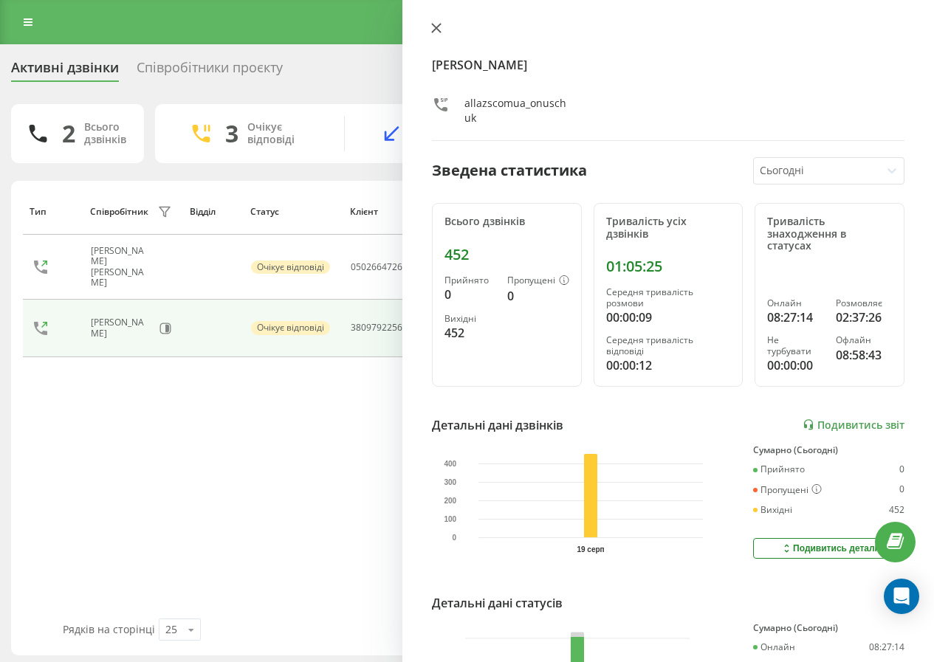
click at [432, 27] on icon at bounding box center [436, 28] width 10 height 10
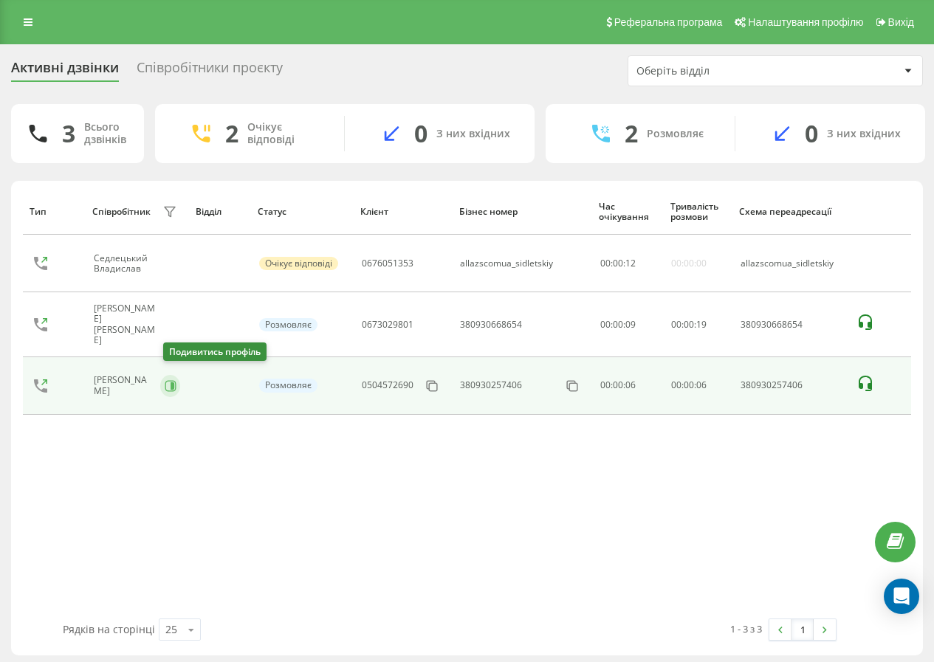
click at [175, 383] on icon at bounding box center [171, 386] width 12 height 12
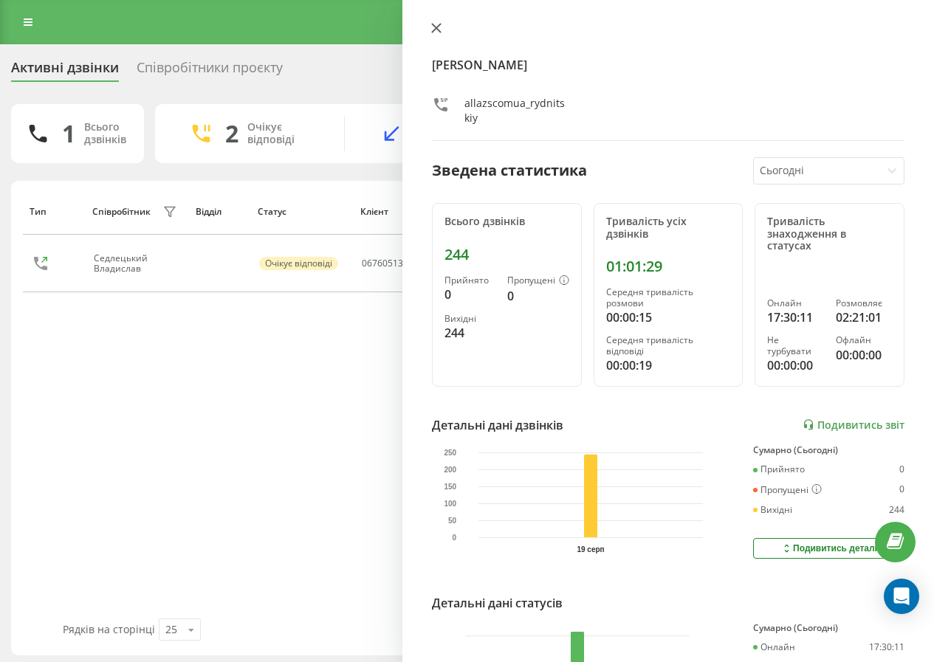
click at [429, 36] on button at bounding box center [436, 29] width 19 height 14
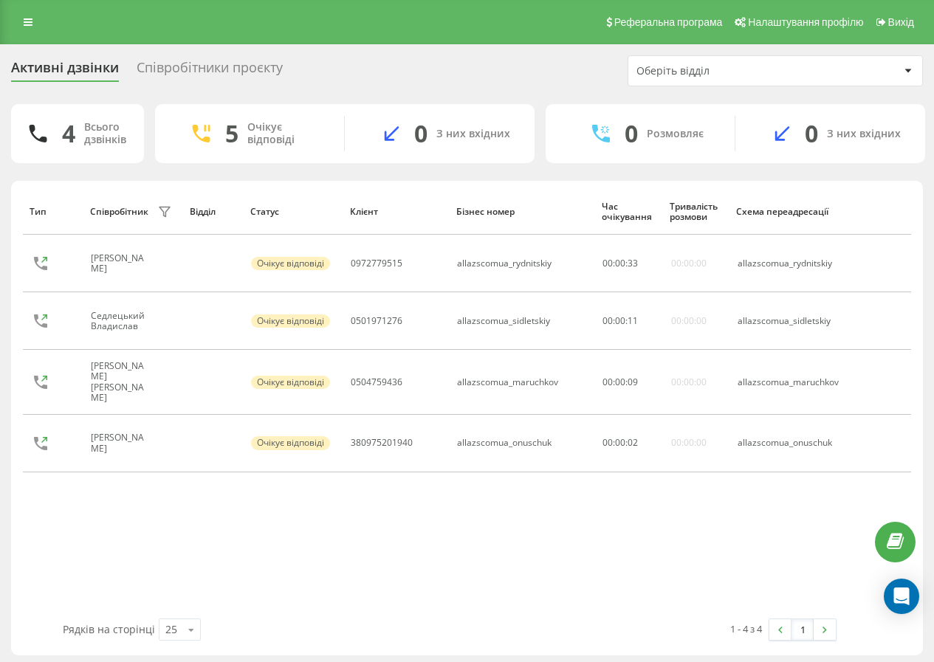
click at [167, 440] on icon at bounding box center [168, 443] width 4 height 7
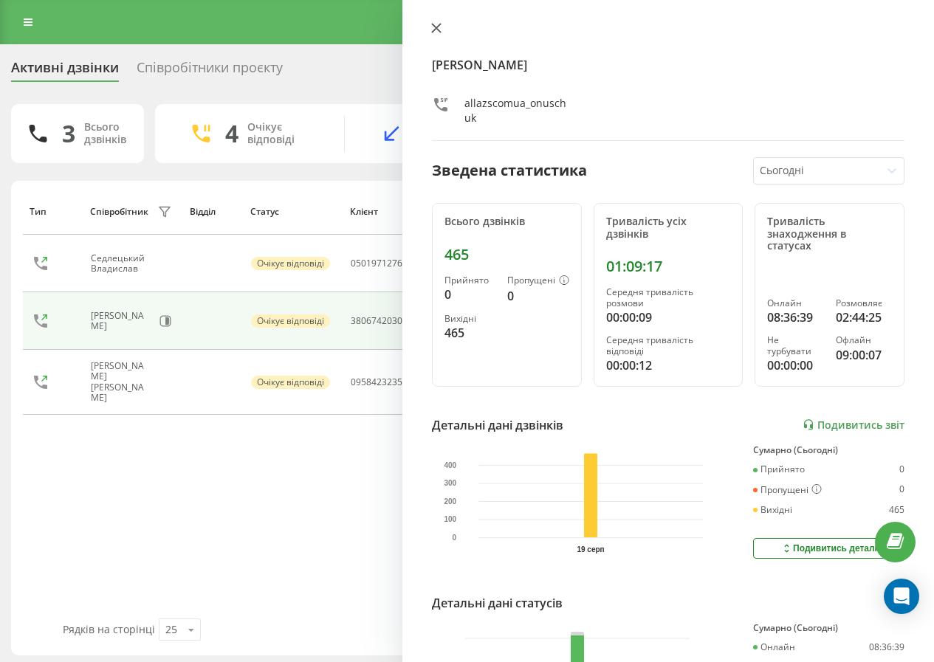
click at [444, 31] on button at bounding box center [436, 29] width 19 height 14
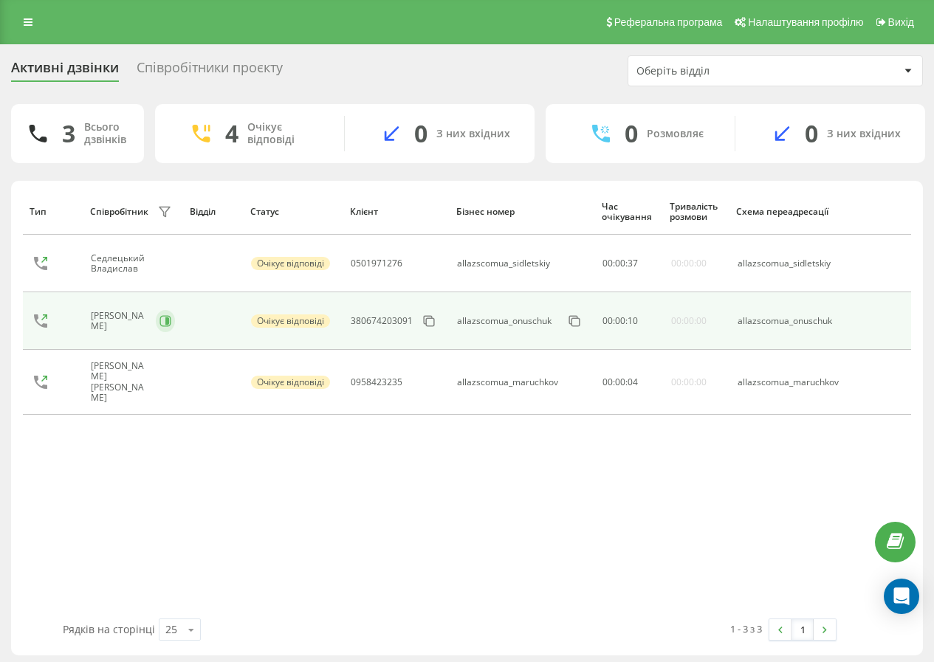
click at [174, 325] on button at bounding box center [165, 321] width 19 height 22
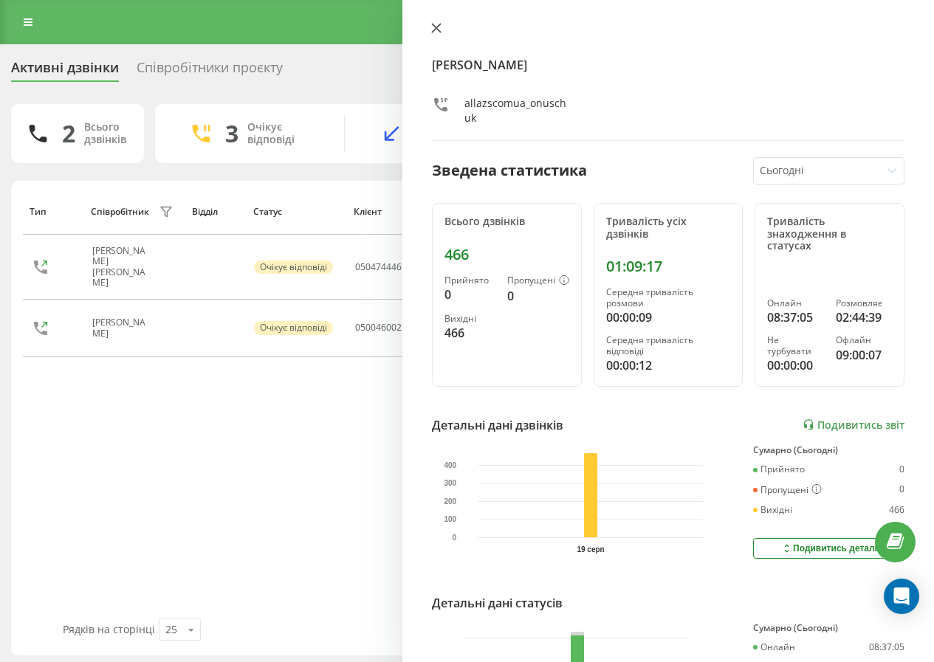
click at [439, 27] on icon at bounding box center [436, 28] width 10 height 10
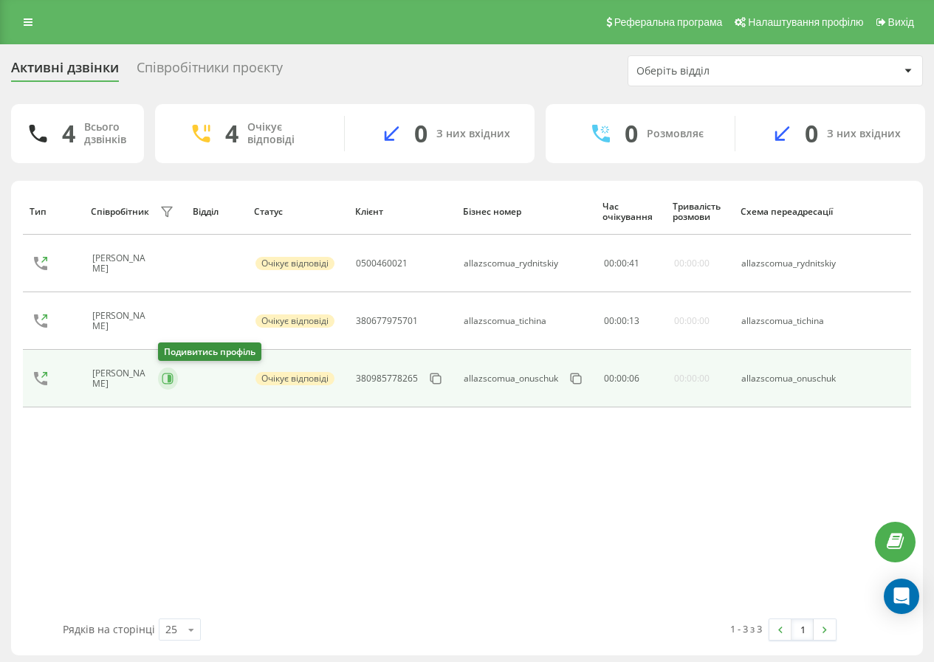
click at [175, 384] on button at bounding box center [168, 379] width 20 height 22
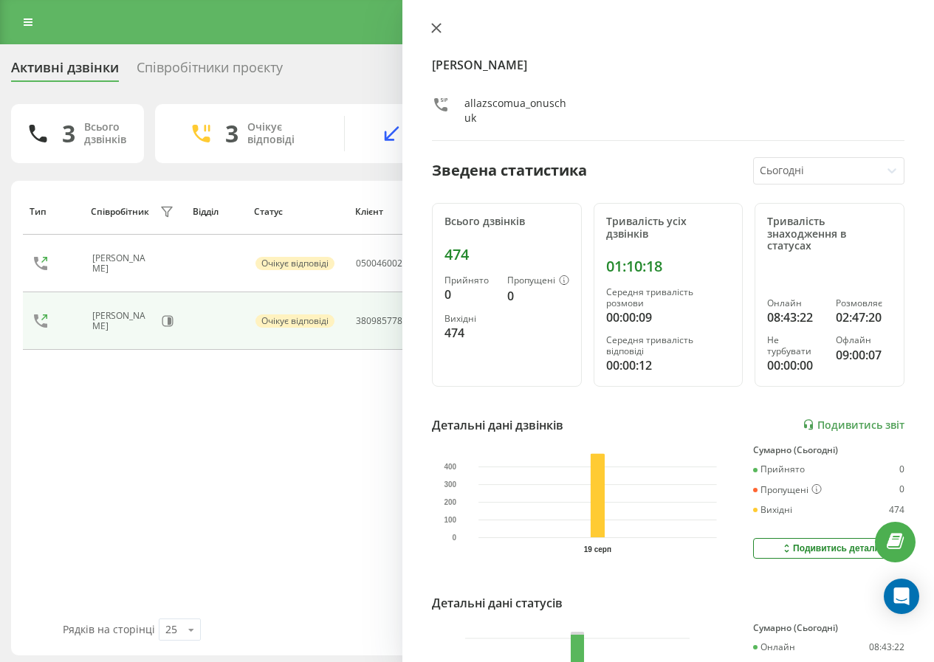
click at [438, 33] on button at bounding box center [436, 29] width 19 height 14
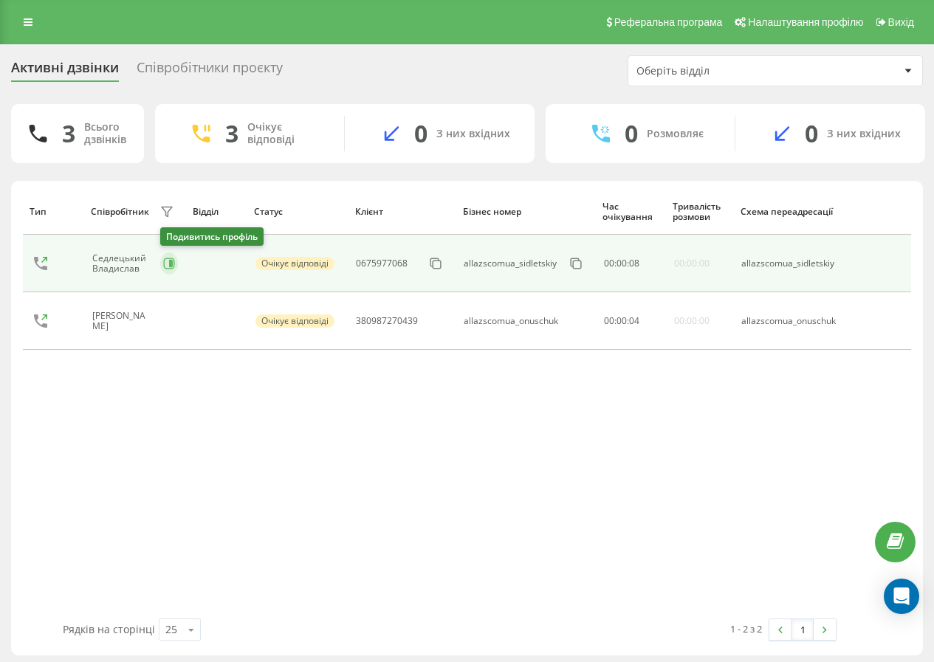
click at [164, 256] on button at bounding box center [169, 263] width 18 height 22
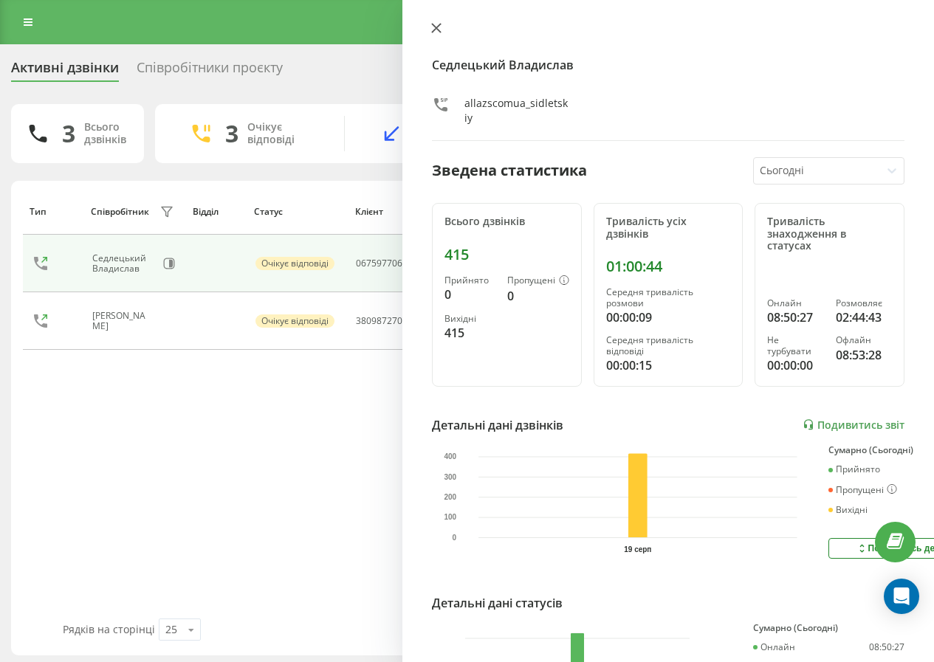
click at [438, 27] on icon at bounding box center [436, 28] width 10 height 10
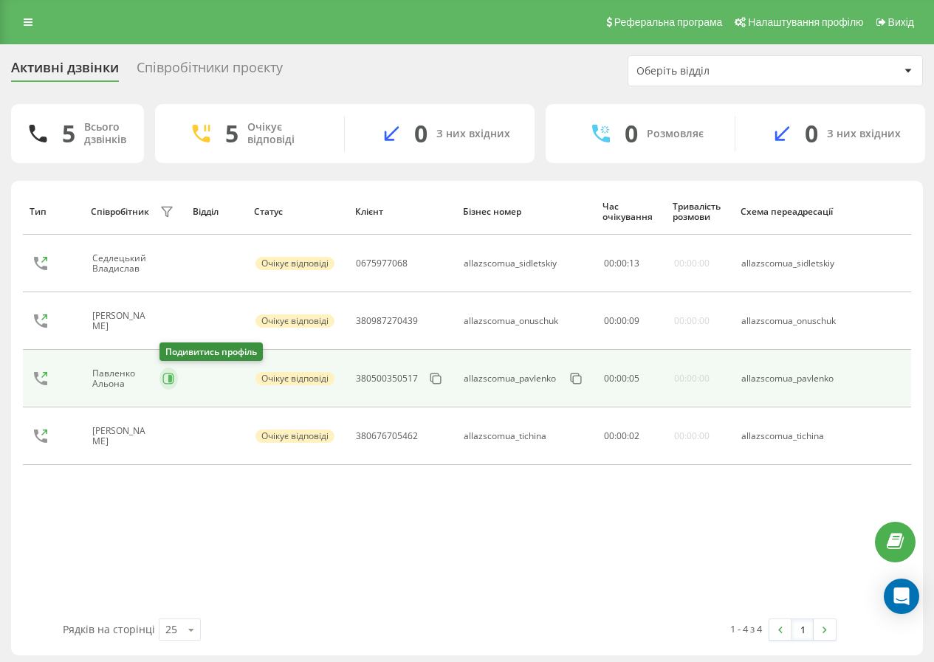
click at [165, 385] on button at bounding box center [168, 379] width 18 height 22
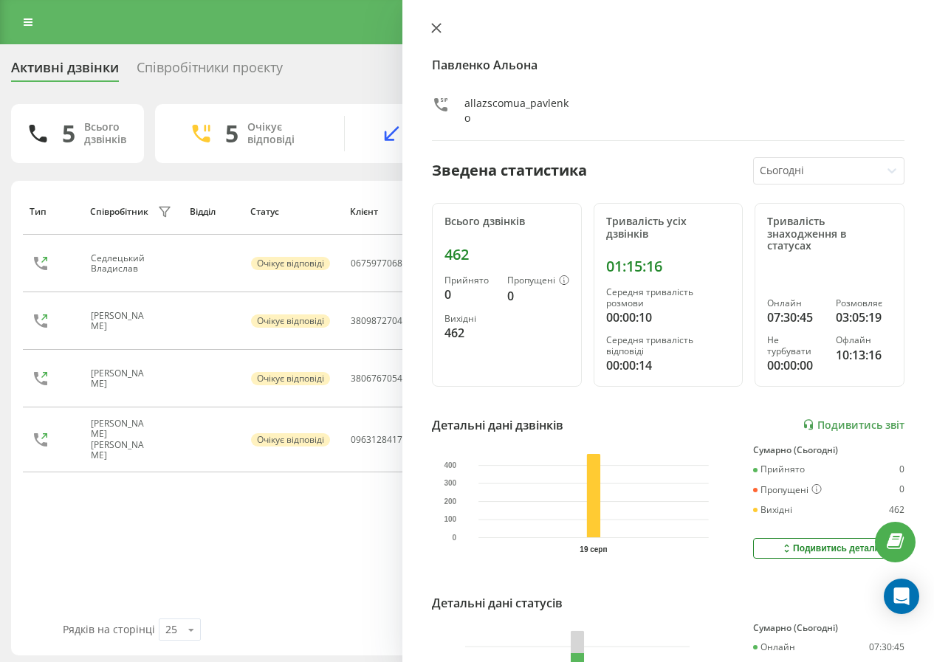
click at [437, 24] on icon at bounding box center [436, 28] width 10 height 10
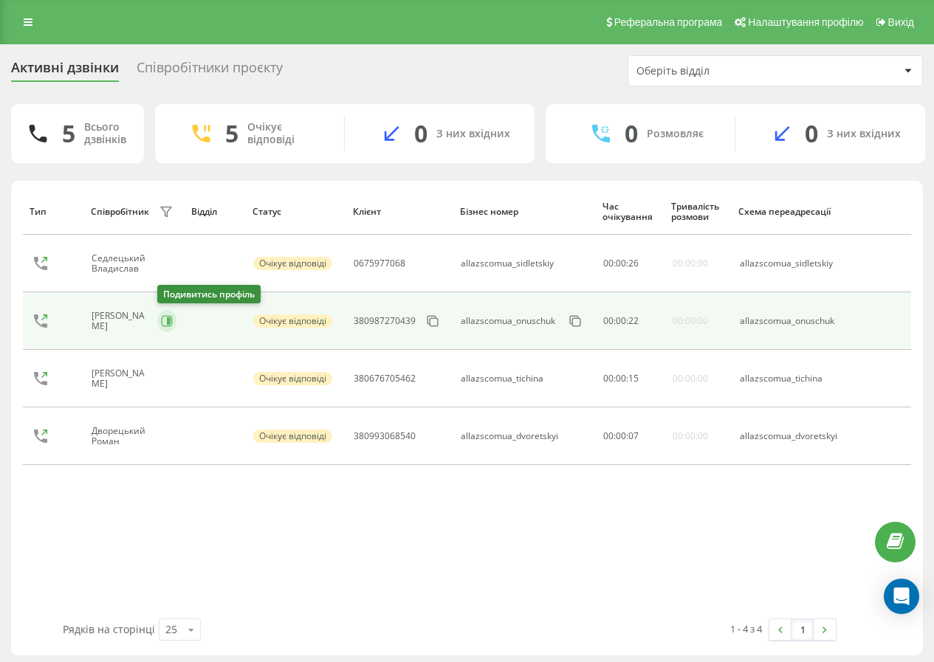
click at [166, 327] on button at bounding box center [166, 321] width 19 height 22
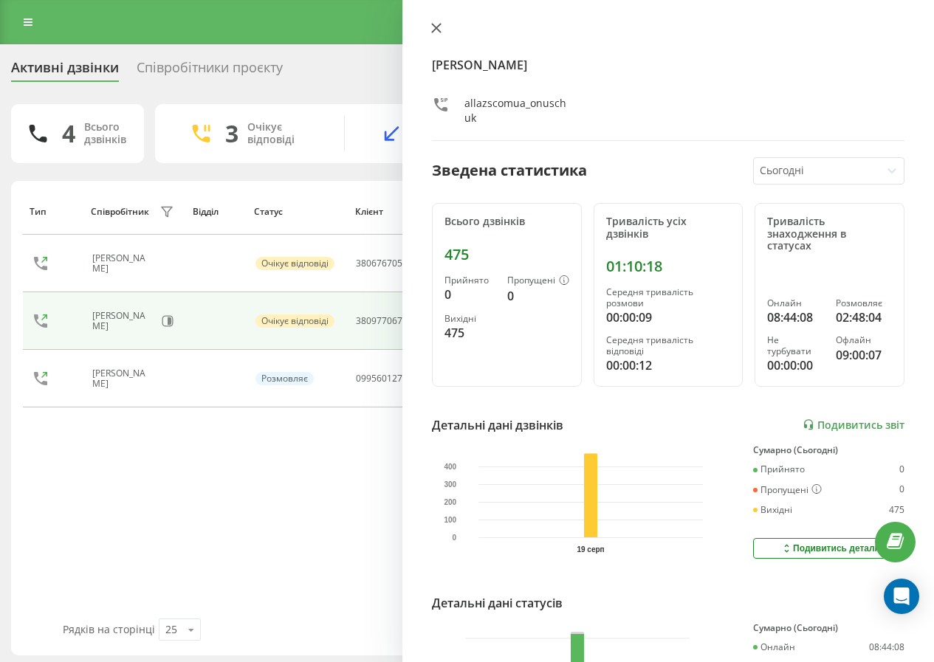
click at [444, 32] on button at bounding box center [436, 29] width 19 height 14
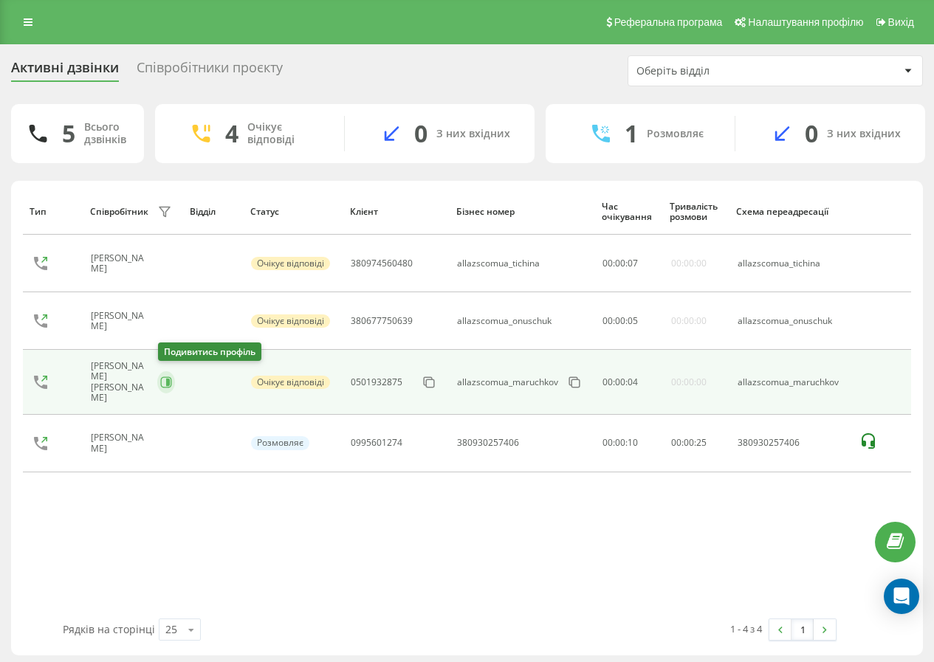
click at [168, 379] on icon at bounding box center [168, 382] width 4 height 7
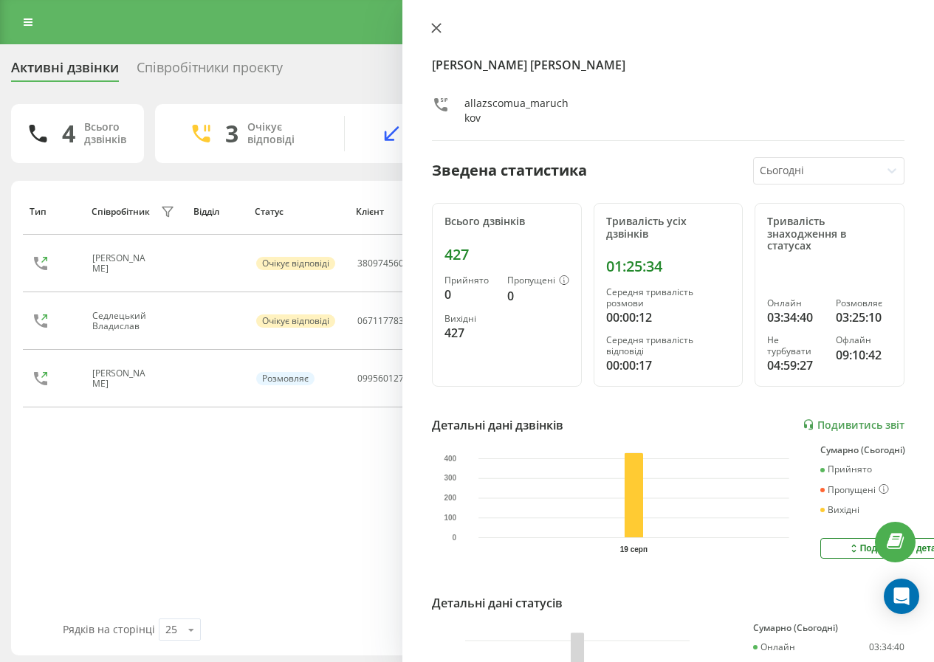
click at [438, 22] on button at bounding box center [436, 29] width 19 height 14
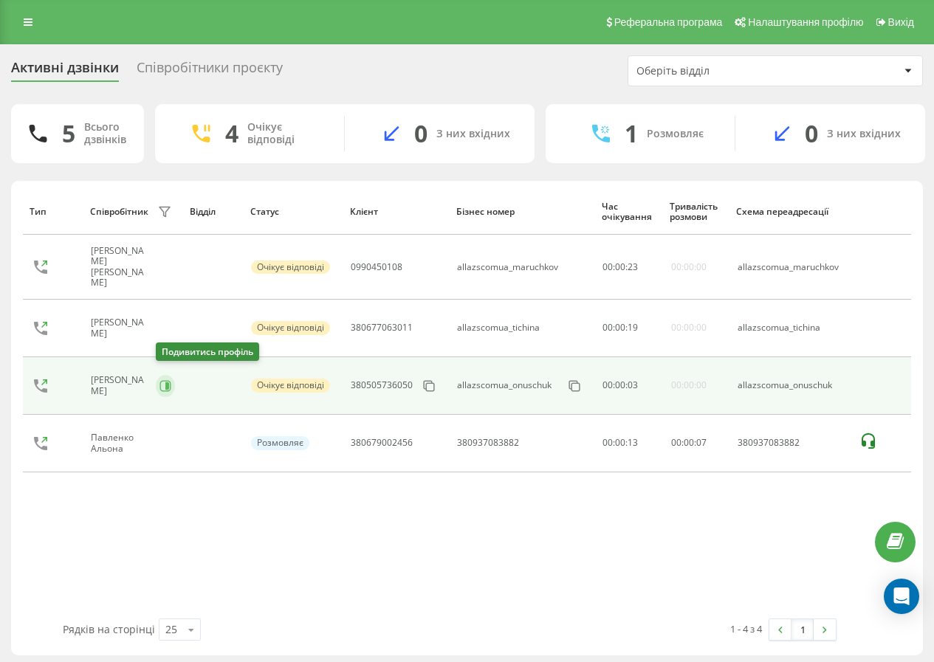
click at [159, 380] on icon at bounding box center [165, 386] width 12 height 12
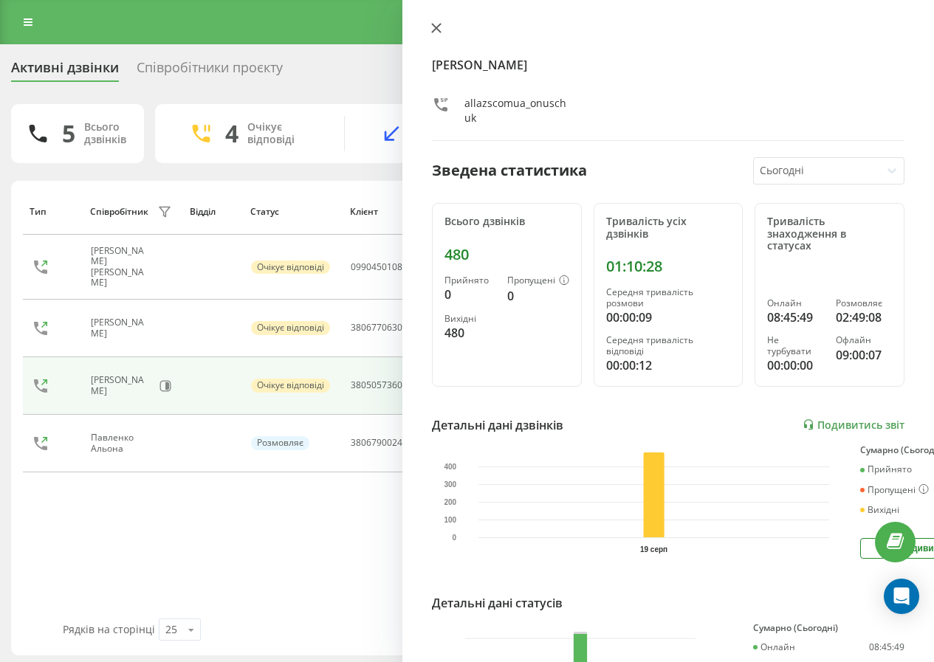
click at [436, 25] on div "Онищук Маріна allazscomua_onuschuk Зведена статистика Сьогодні Всього дзвінків …" at bounding box center [667, 331] width 531 height 662
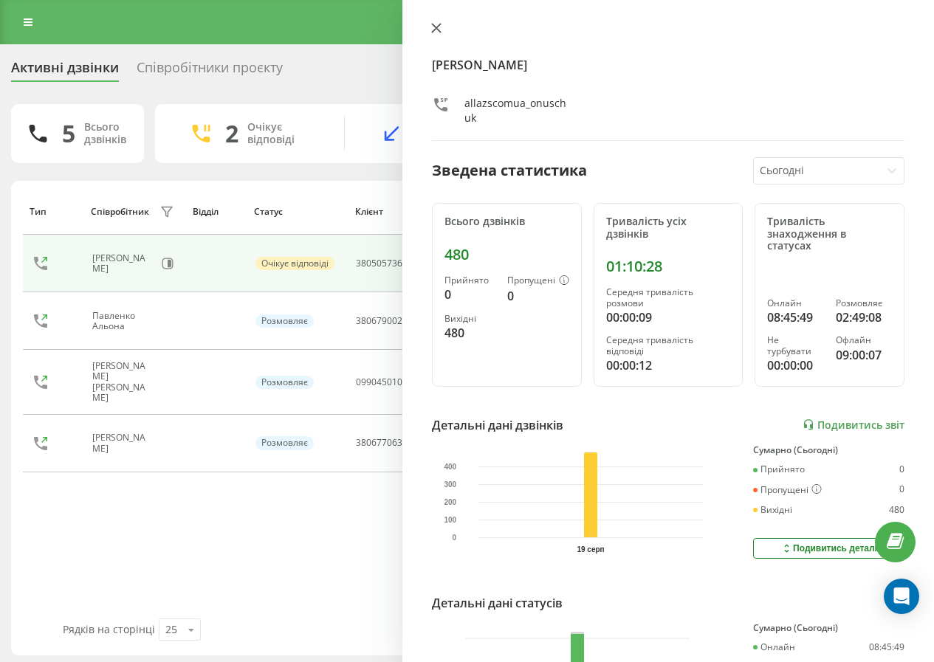
click at [438, 30] on icon at bounding box center [436, 28] width 9 height 9
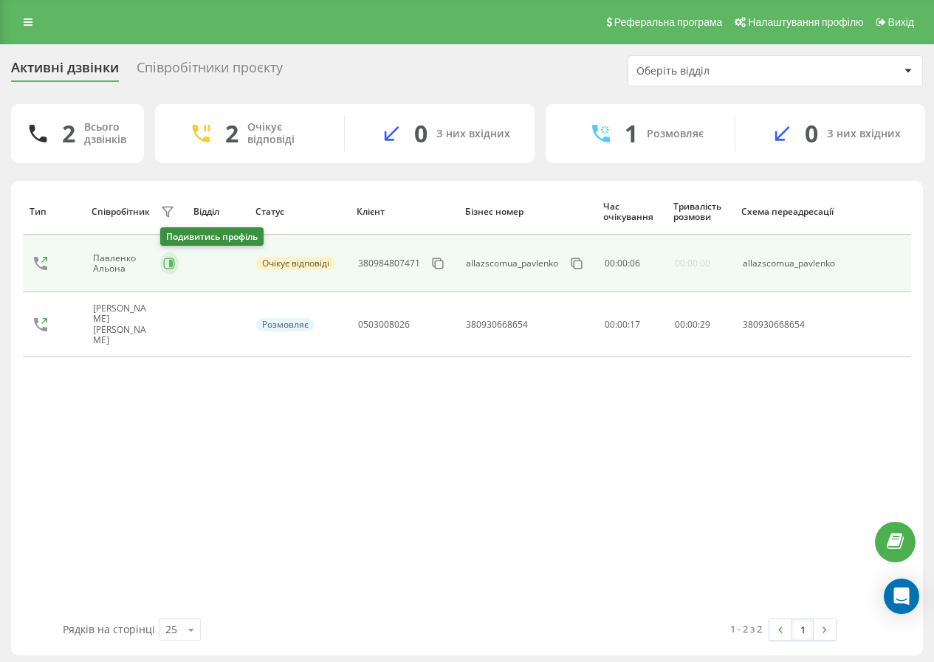
click at [176, 263] on button at bounding box center [169, 263] width 18 height 22
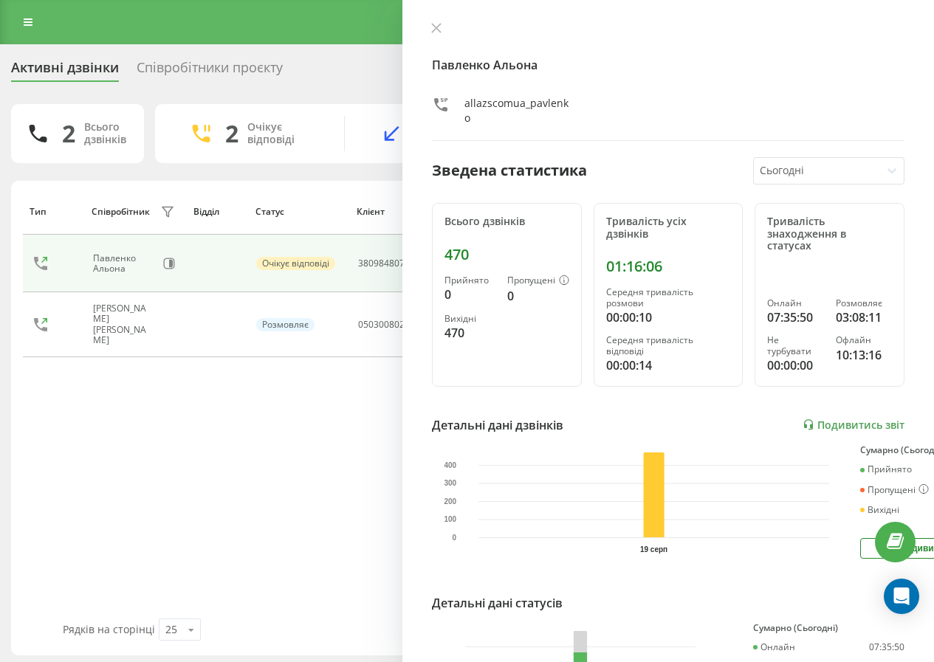
click at [442, 17] on div "Павленко Альона allazscomua_pavlenko Зведена статистика Сьогодні Всього дзвінкі…" at bounding box center [667, 331] width 531 height 662
click at [435, 34] on button at bounding box center [436, 29] width 19 height 14
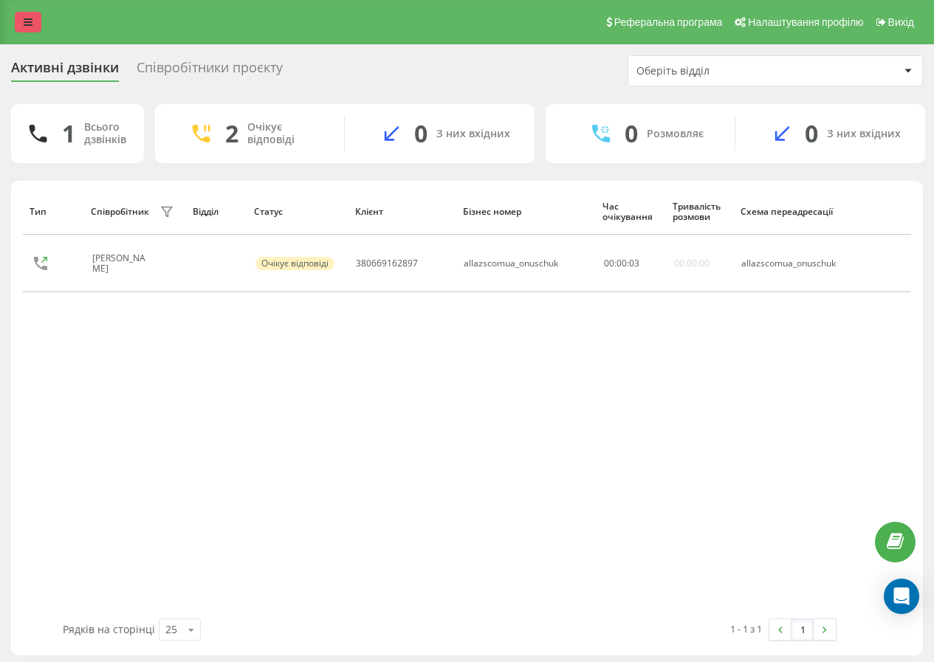
click at [29, 32] on link at bounding box center [28, 22] width 27 height 21
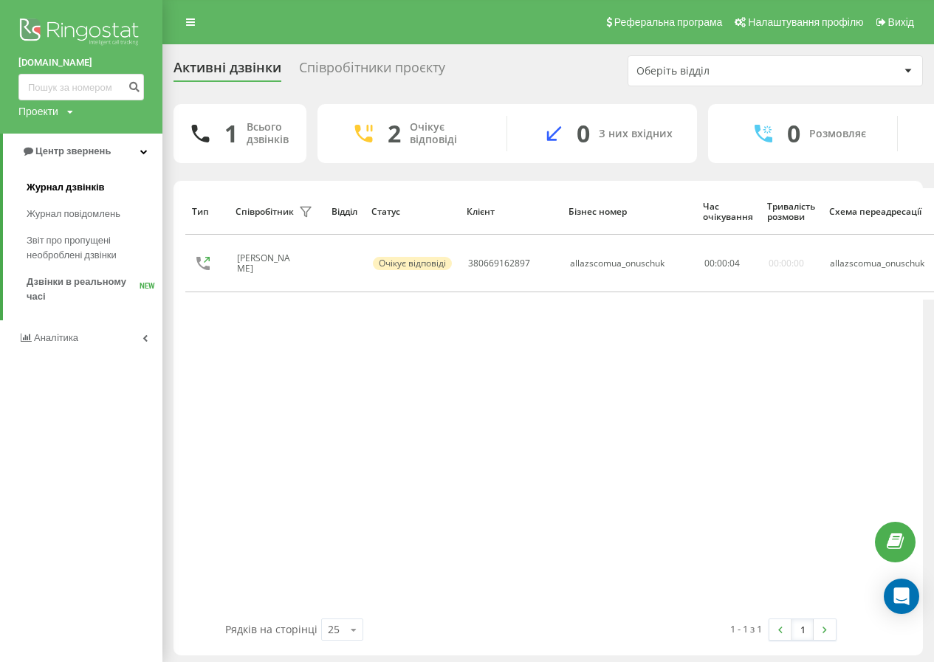
click at [96, 182] on span "Журнал дзвінків" at bounding box center [66, 187] width 78 height 15
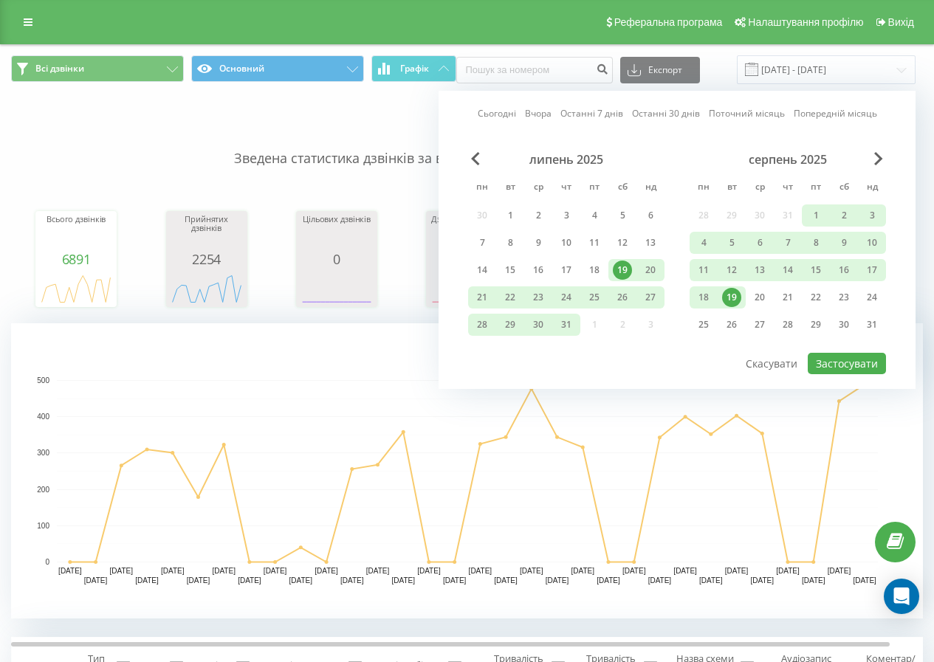
click at [733, 295] on div "19" at bounding box center [731, 297] width 19 height 19
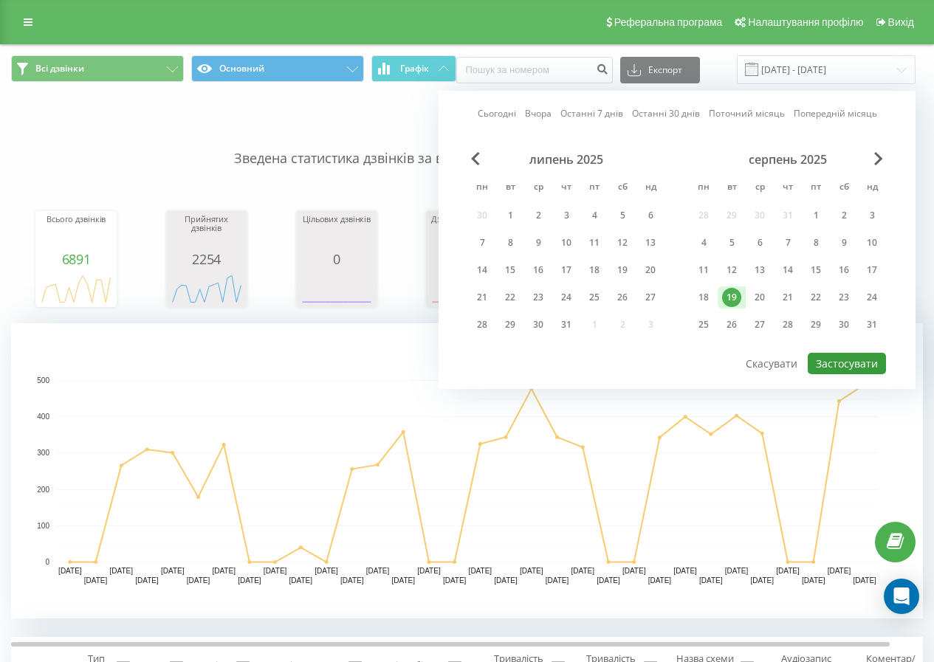
click at [846, 354] on button "Застосувати" at bounding box center [846, 363] width 78 height 21
type input "[DATE] - [DATE]"
